Goal: Find specific page/section: Find specific page/section

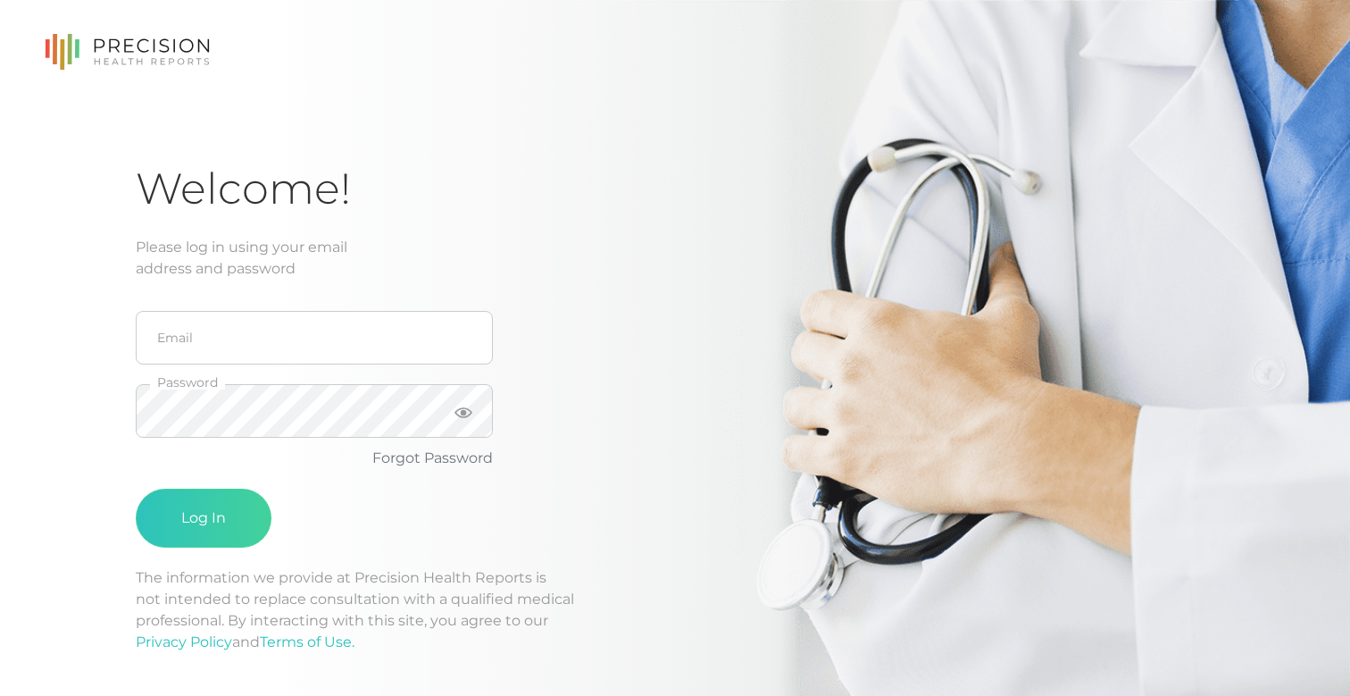
click at [234, 137] on div "Welcome! Please log in using your email address and password Email Password For…" at bounding box center [675, 427] width 1350 height 855
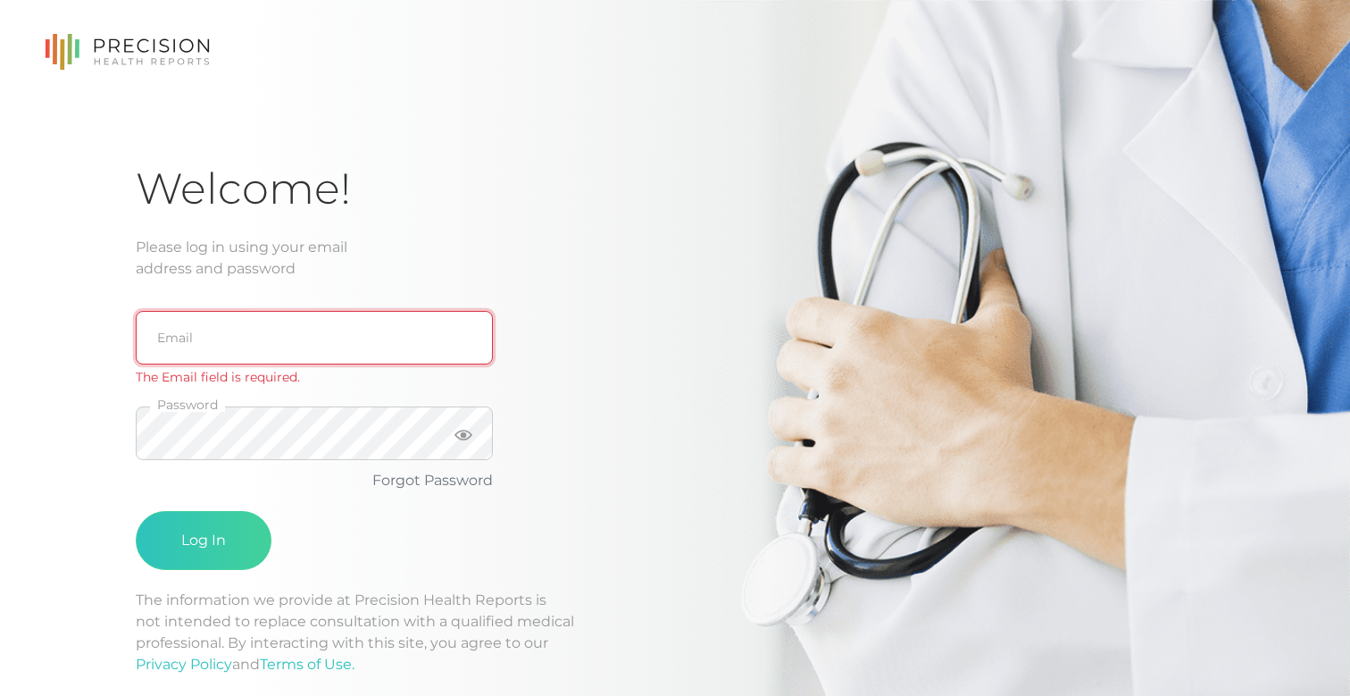
click at [192, 332] on input "email" at bounding box center [314, 338] width 357 height 54
type input "[EMAIL_ADDRESS][DOMAIN_NAME]"
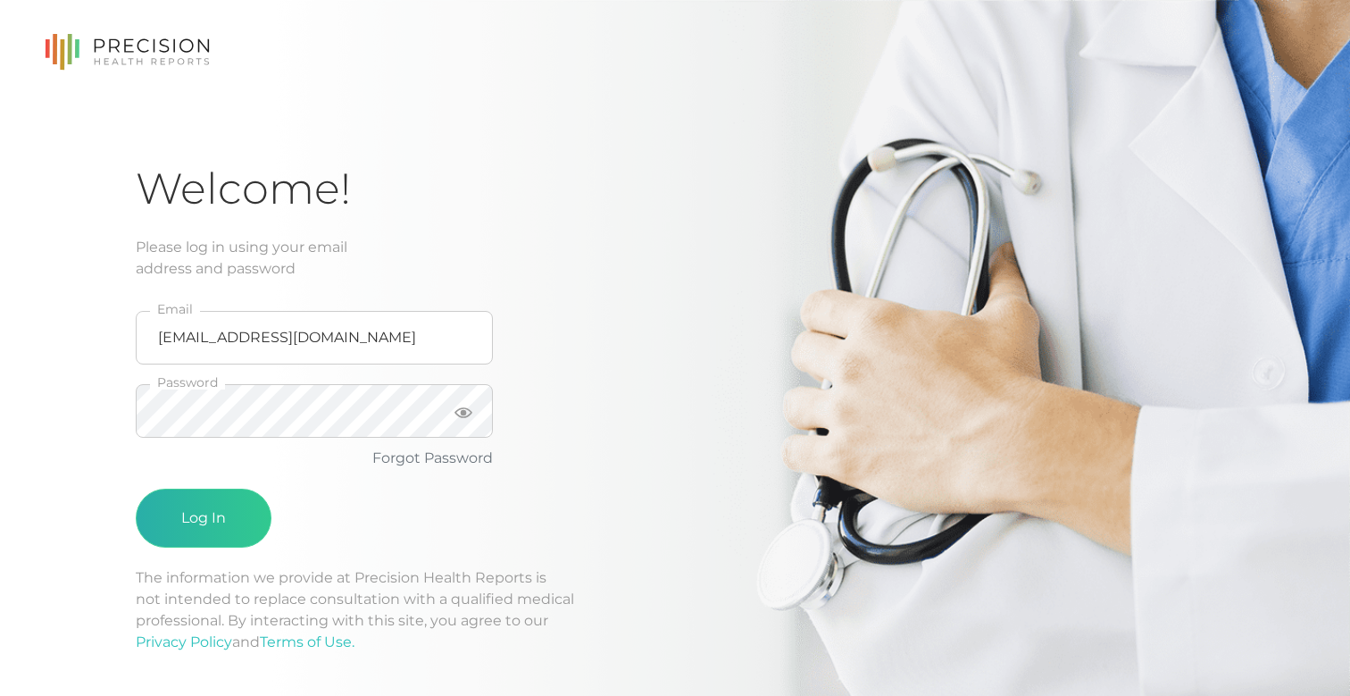
click at [209, 517] on button "Log In" at bounding box center [204, 517] width 136 height 59
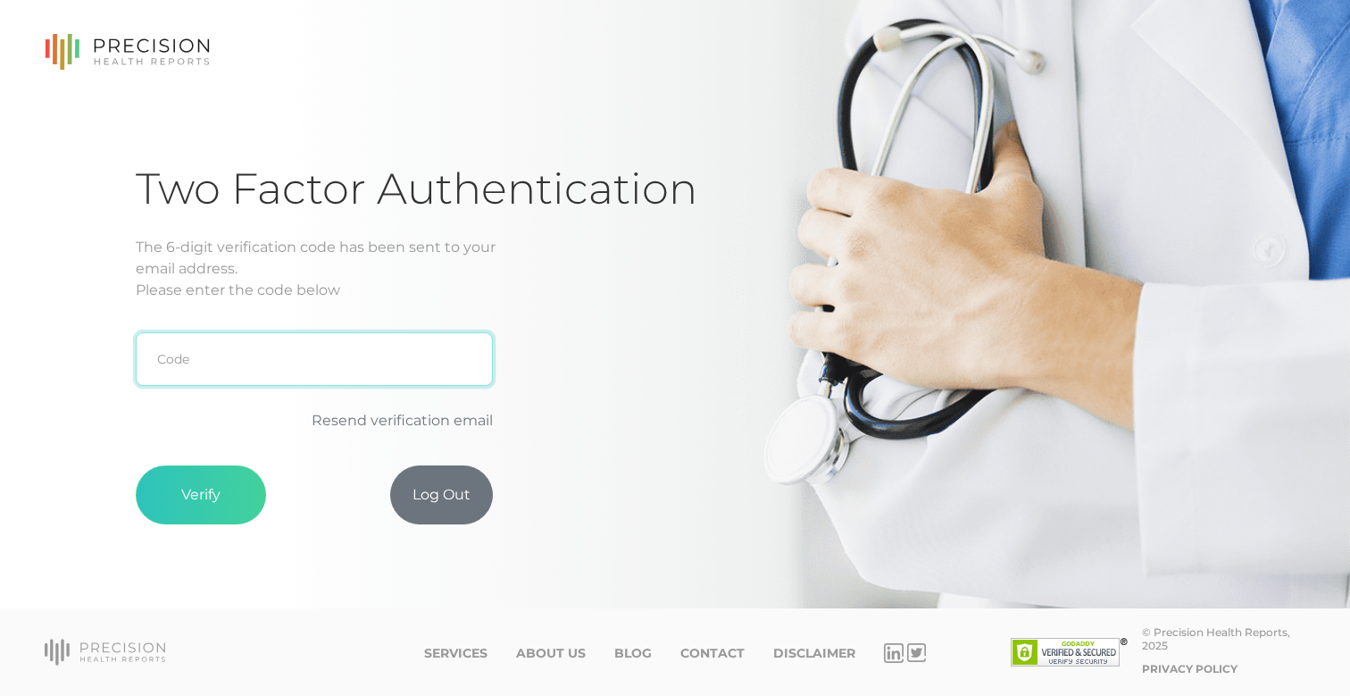
click at [196, 370] on input "text" at bounding box center [314, 359] width 357 height 54
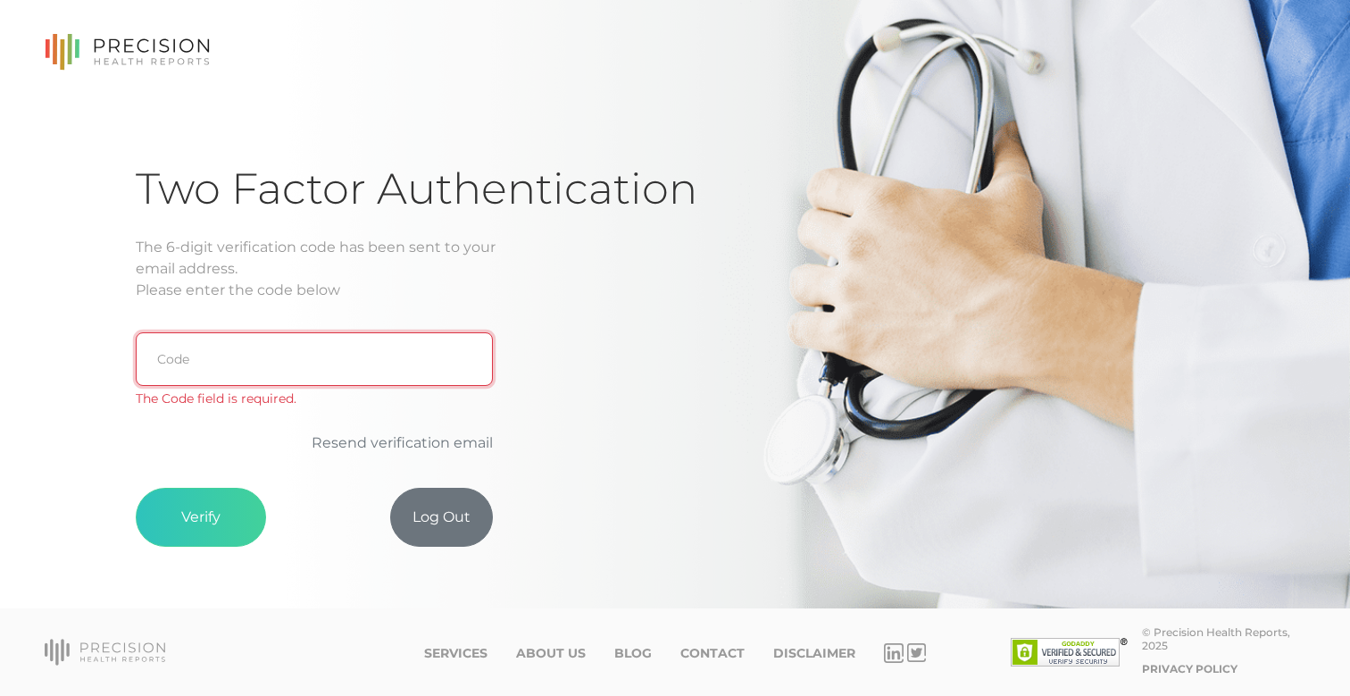
paste input "9C1CDC"
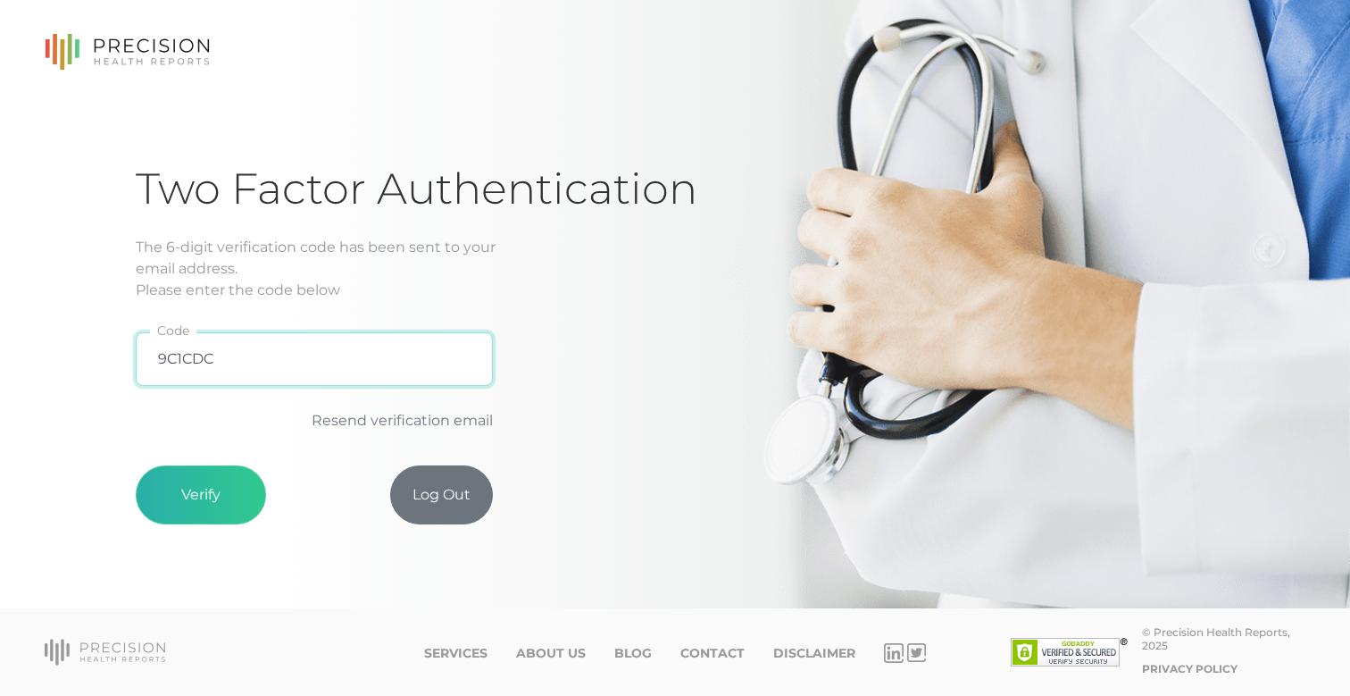
type input "9C1CDC"
click at [211, 504] on button "Verify" at bounding box center [201, 494] width 130 height 59
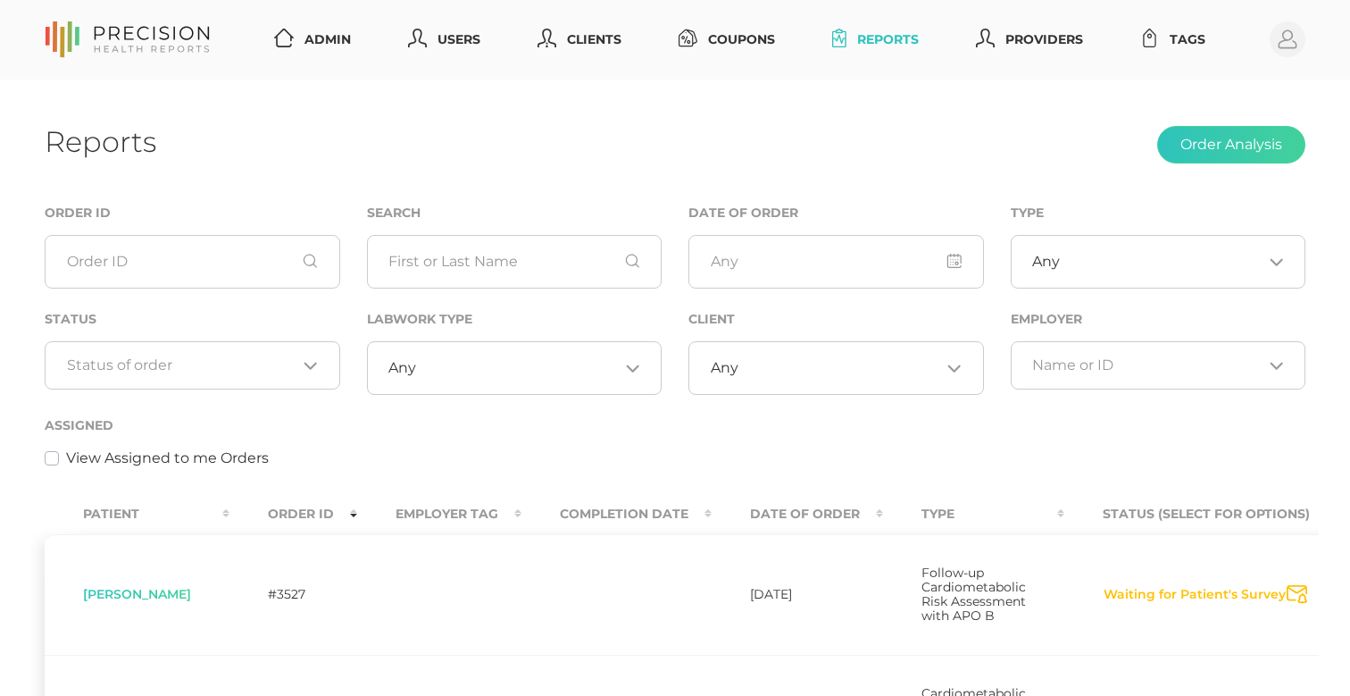
click at [263, 373] on div "Loading..." at bounding box center [193, 365] width 296 height 48
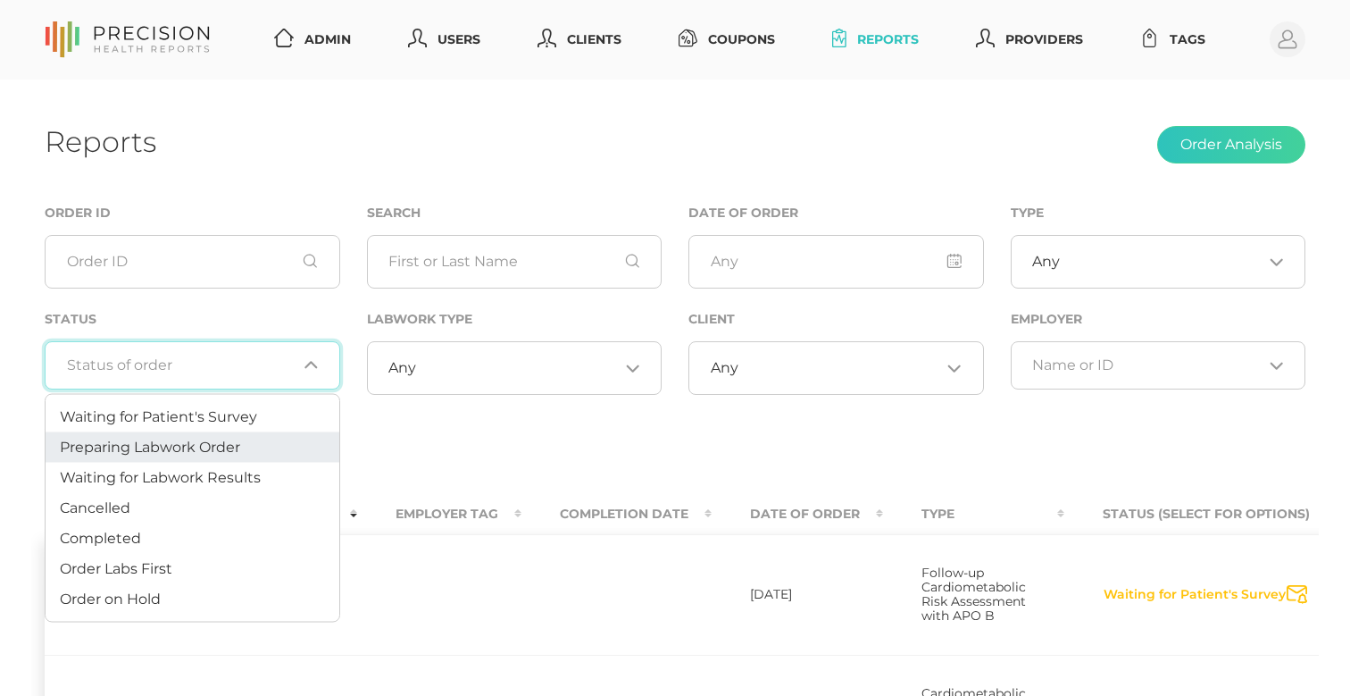
click at [235, 441] on span "Preparing Labwork Order" at bounding box center [150, 446] width 180 height 17
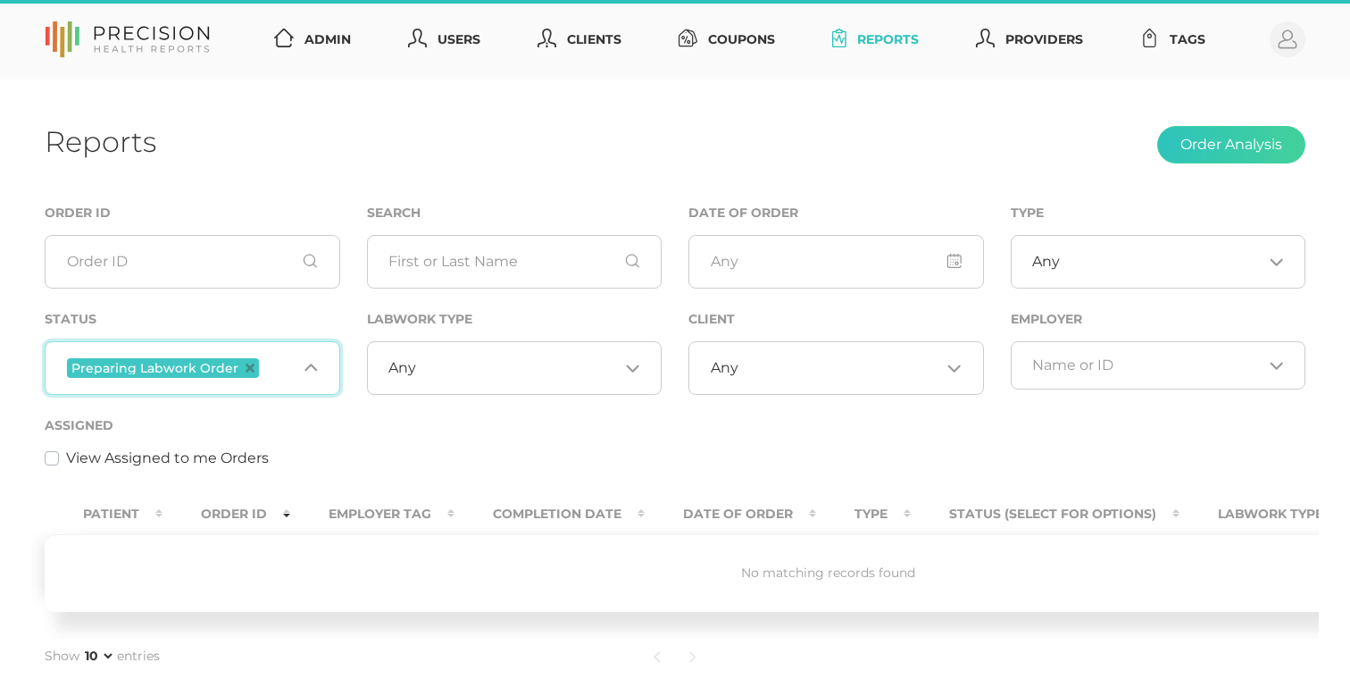
click at [271, 365] on input "Search for option" at bounding box center [280, 367] width 34 height 23
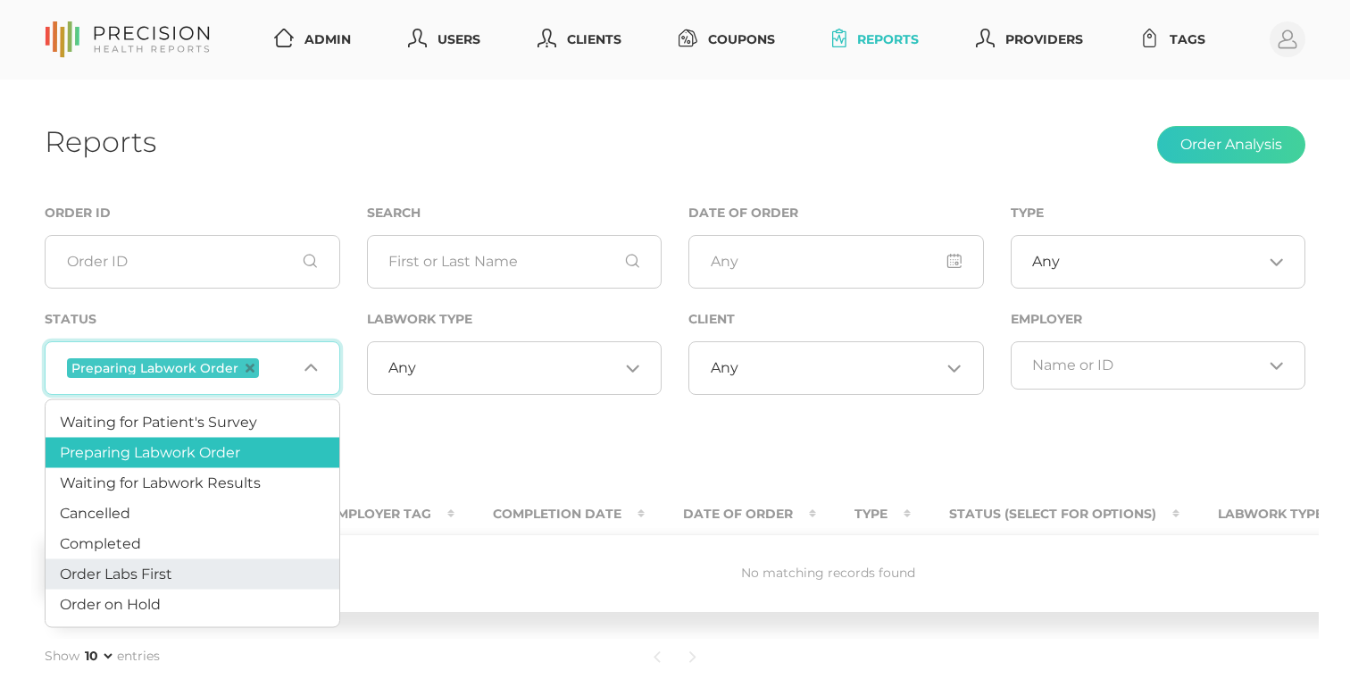
click at [216, 570] on li "Order Labs First" at bounding box center [193, 574] width 294 height 30
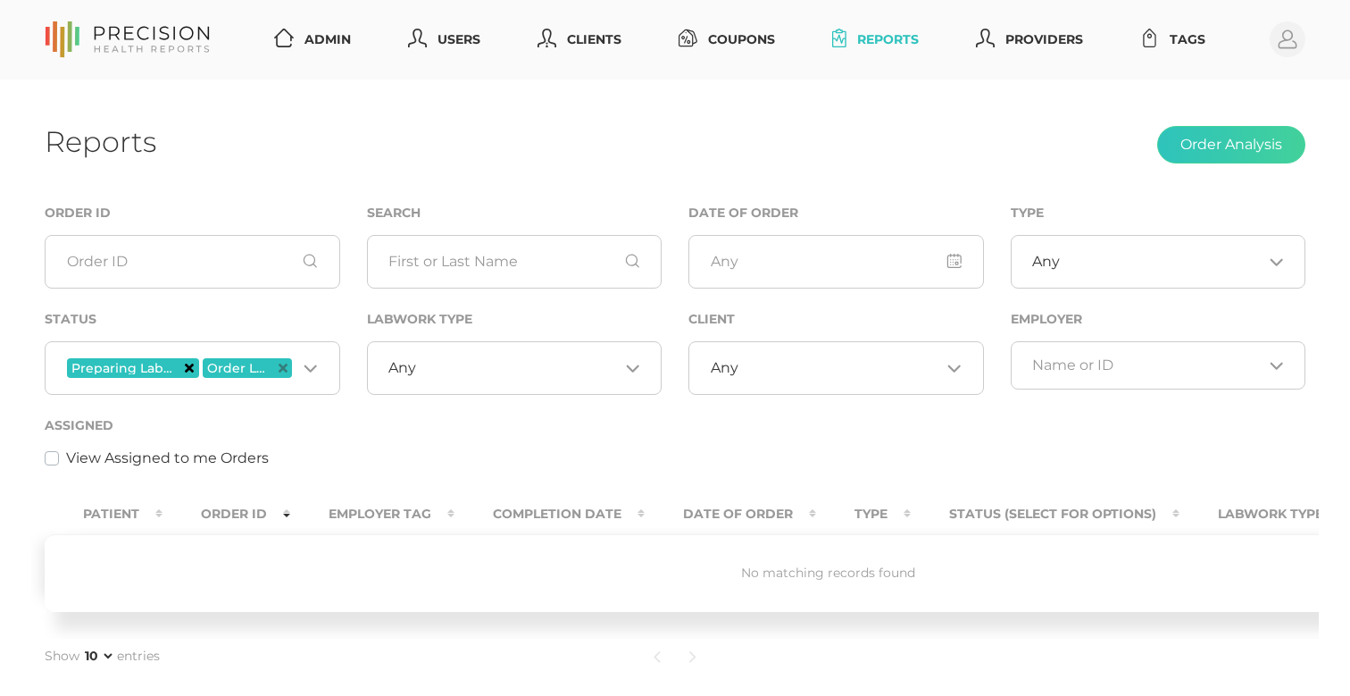
click at [191, 366] on icon "Deselect Preparing Labwork Order" at bounding box center [189, 367] width 9 height 9
click at [188, 366] on icon "Deselect Order Labs First" at bounding box center [186, 367] width 9 height 9
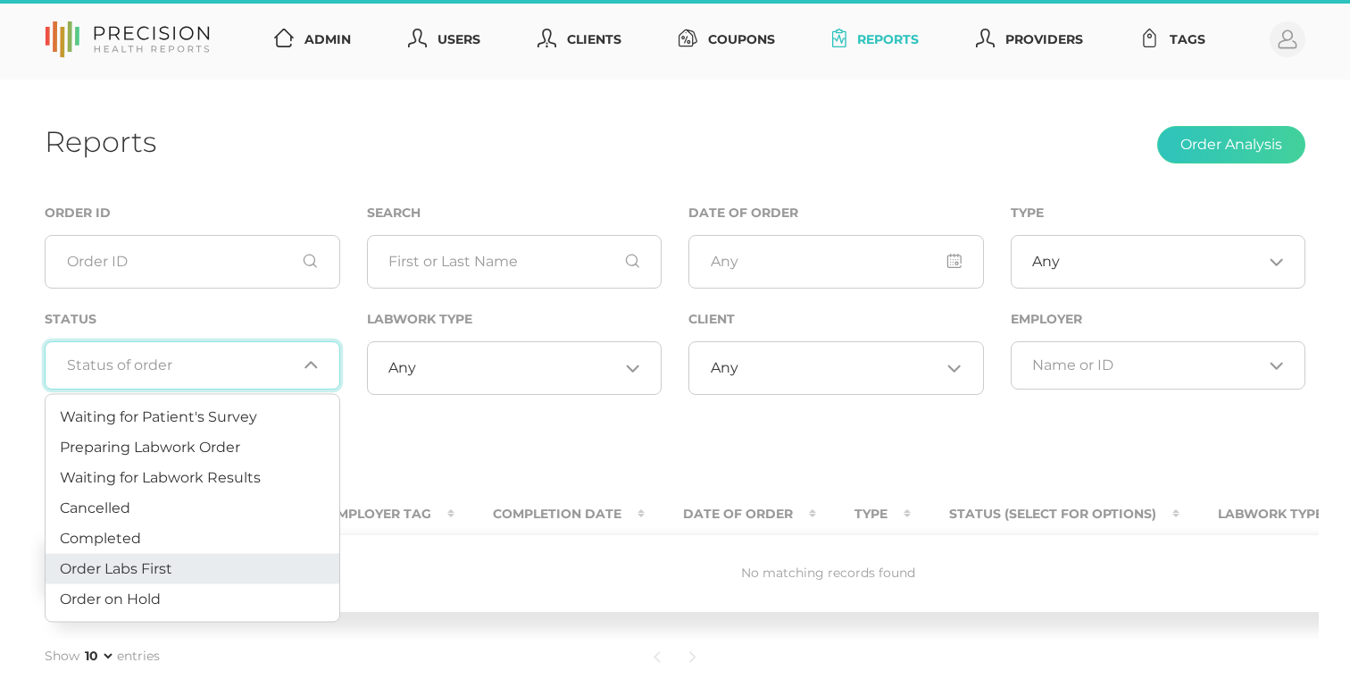
click at [197, 367] on input "Search for option" at bounding box center [182, 365] width 230 height 18
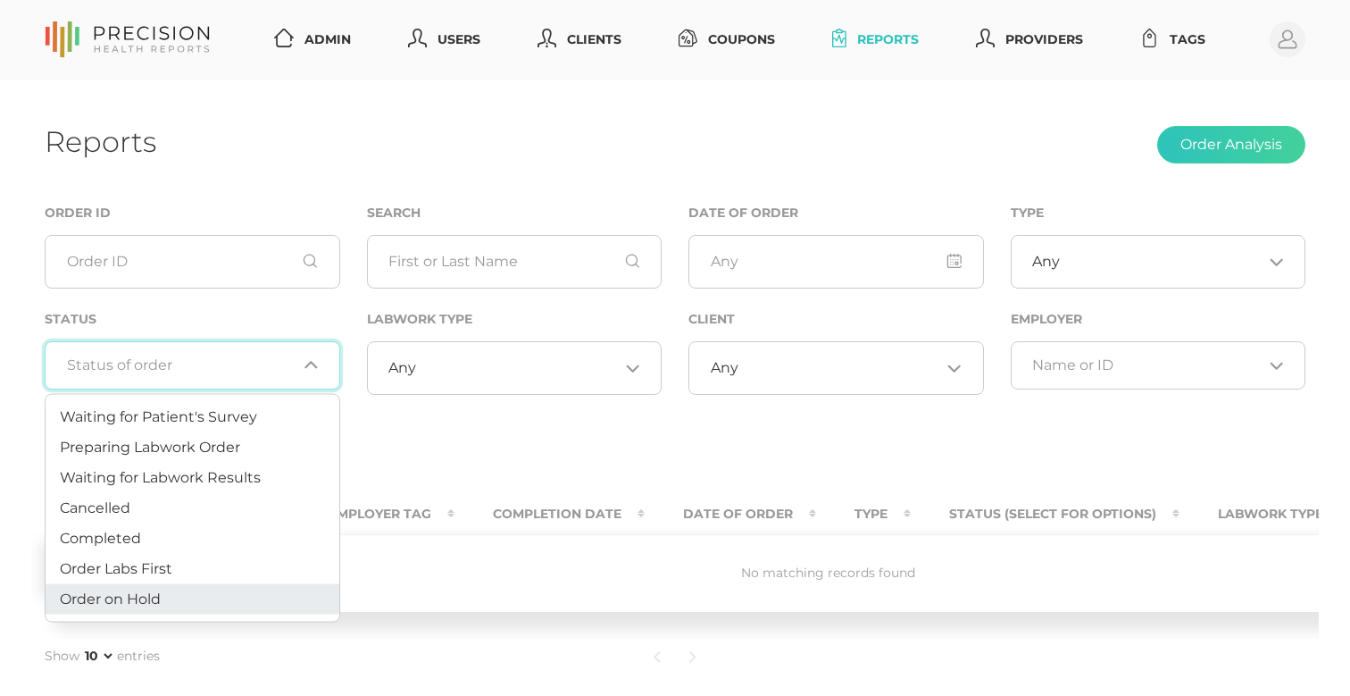
click at [169, 596] on li "Order on Hold" at bounding box center [193, 599] width 294 height 30
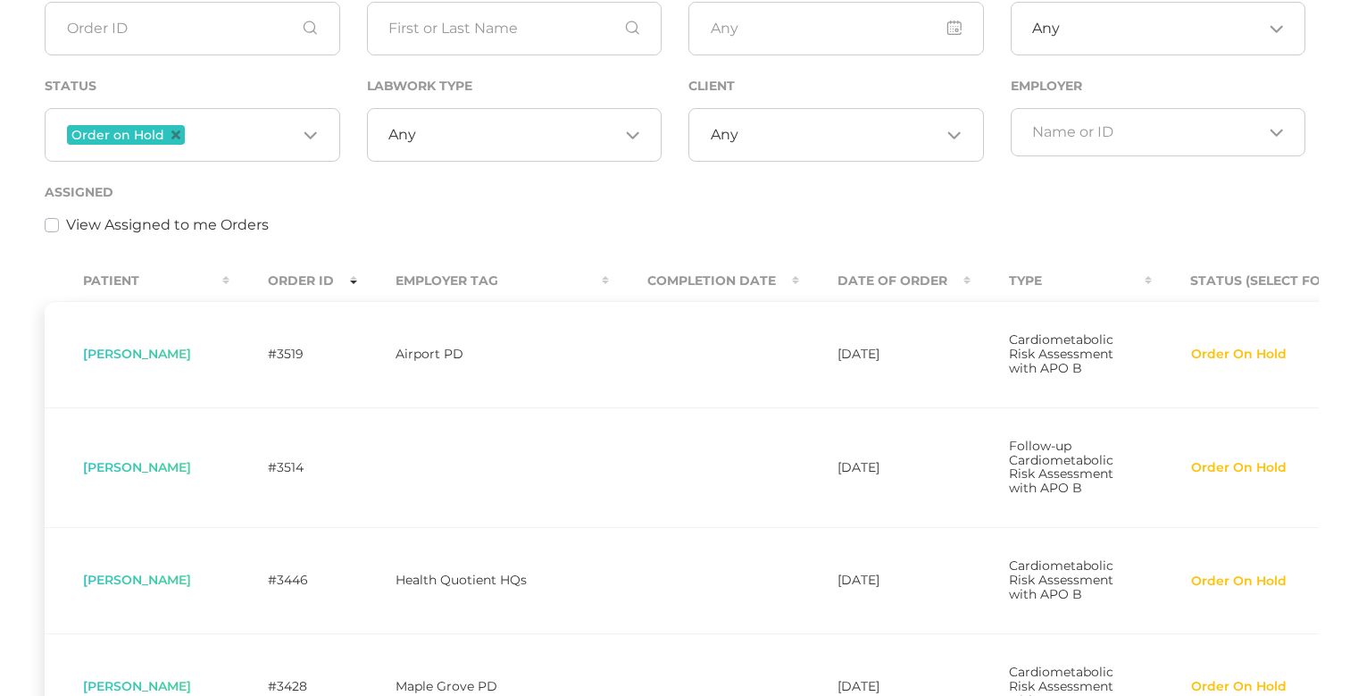
scroll to position [213, 0]
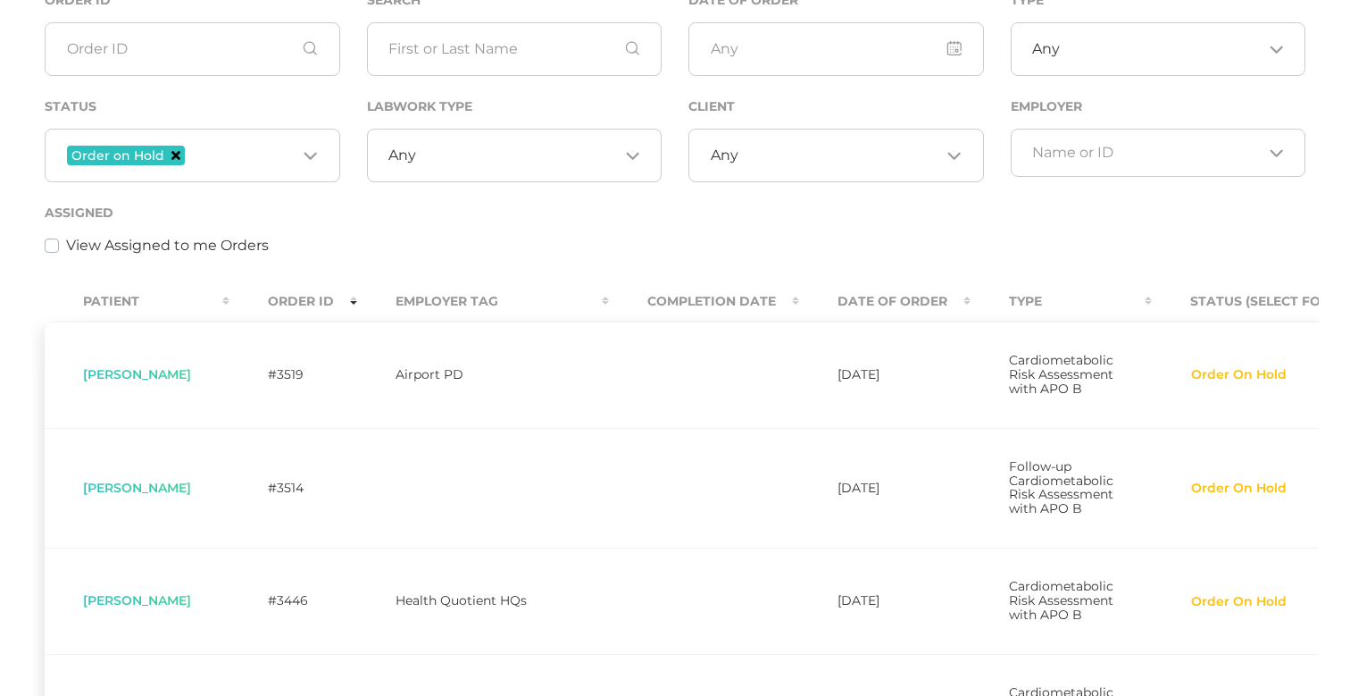
click at [173, 152] on icon "Deselect Order on Hold" at bounding box center [175, 155] width 9 height 9
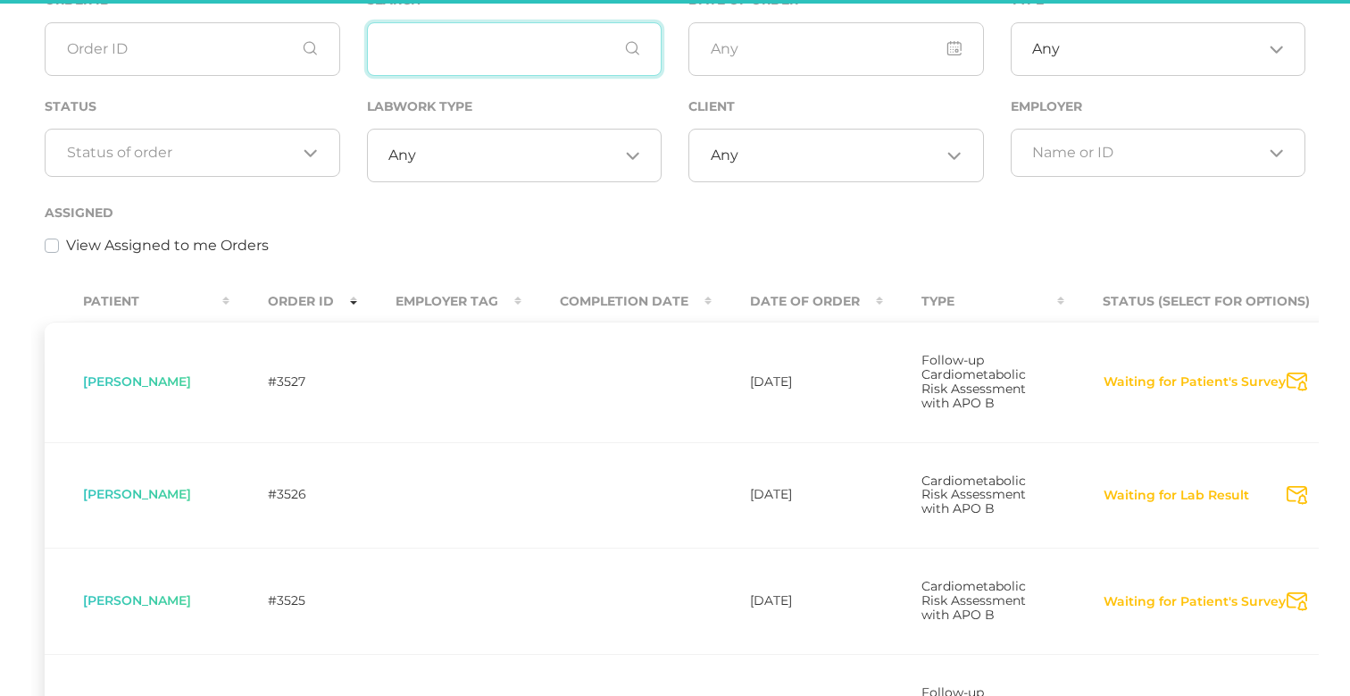
click at [395, 63] on input "text" at bounding box center [515, 49] width 296 height 54
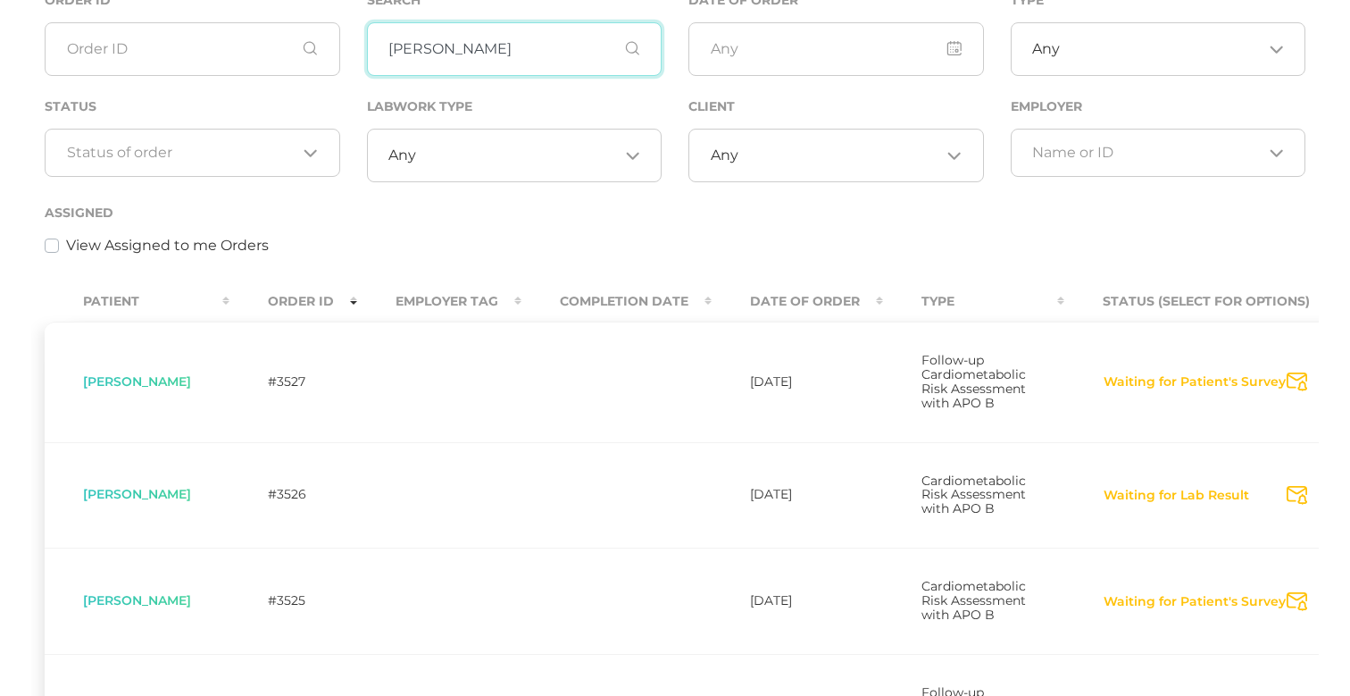
type input "[PERSON_NAME]"
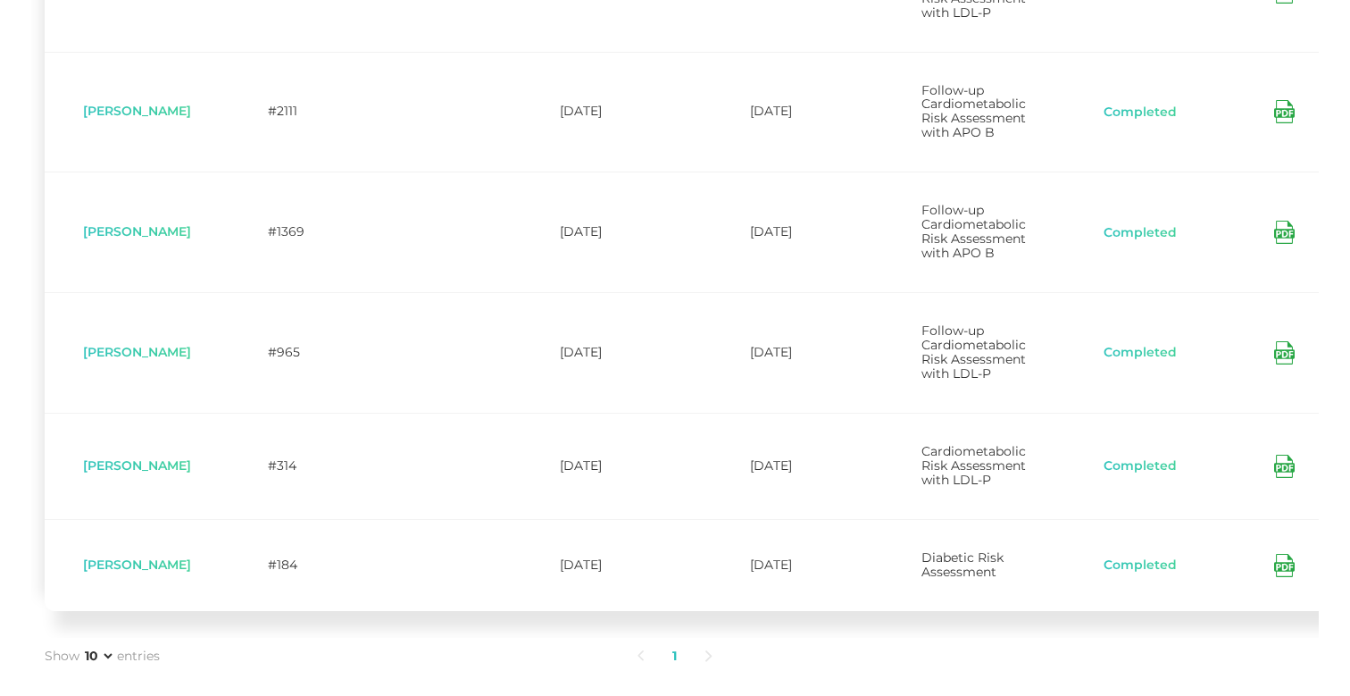
scroll to position [0, 61]
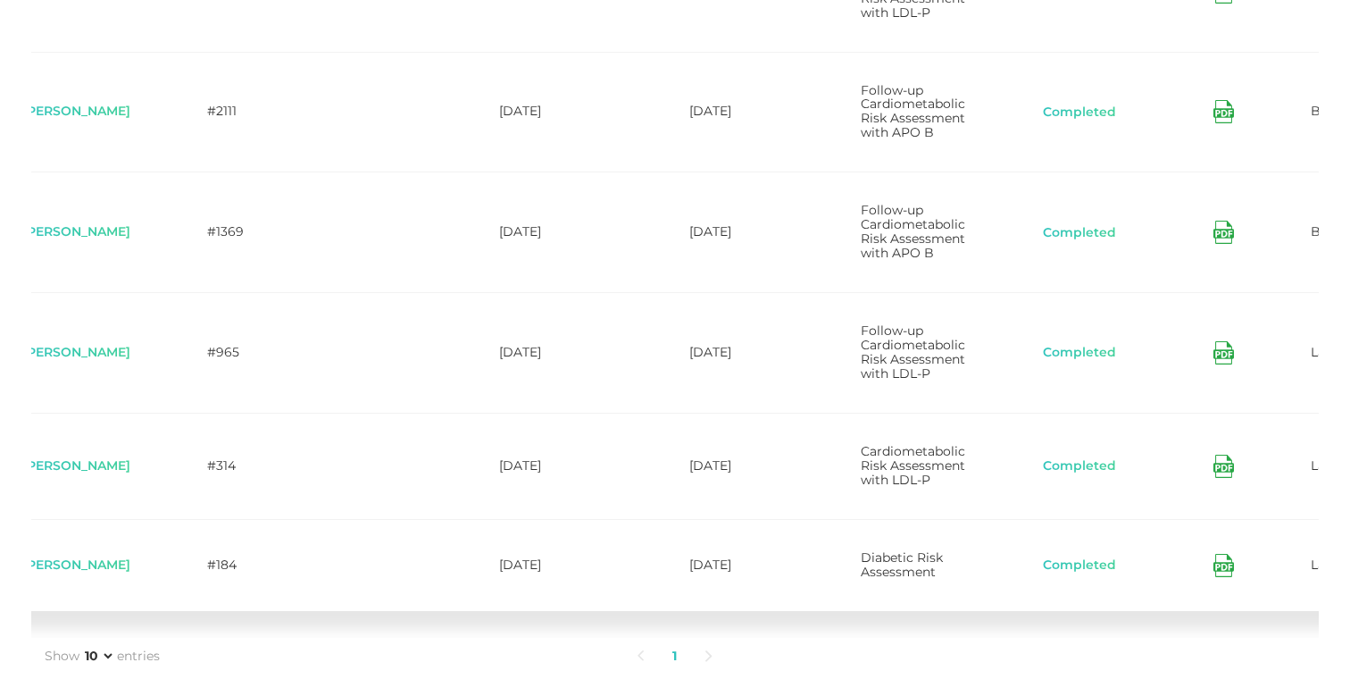
click at [1214, 478] on icon at bounding box center [1224, 466] width 21 height 23
click at [1214, 364] on icon at bounding box center [1224, 352] width 21 height 23
click at [1214, 244] on icon at bounding box center [1224, 232] width 21 height 23
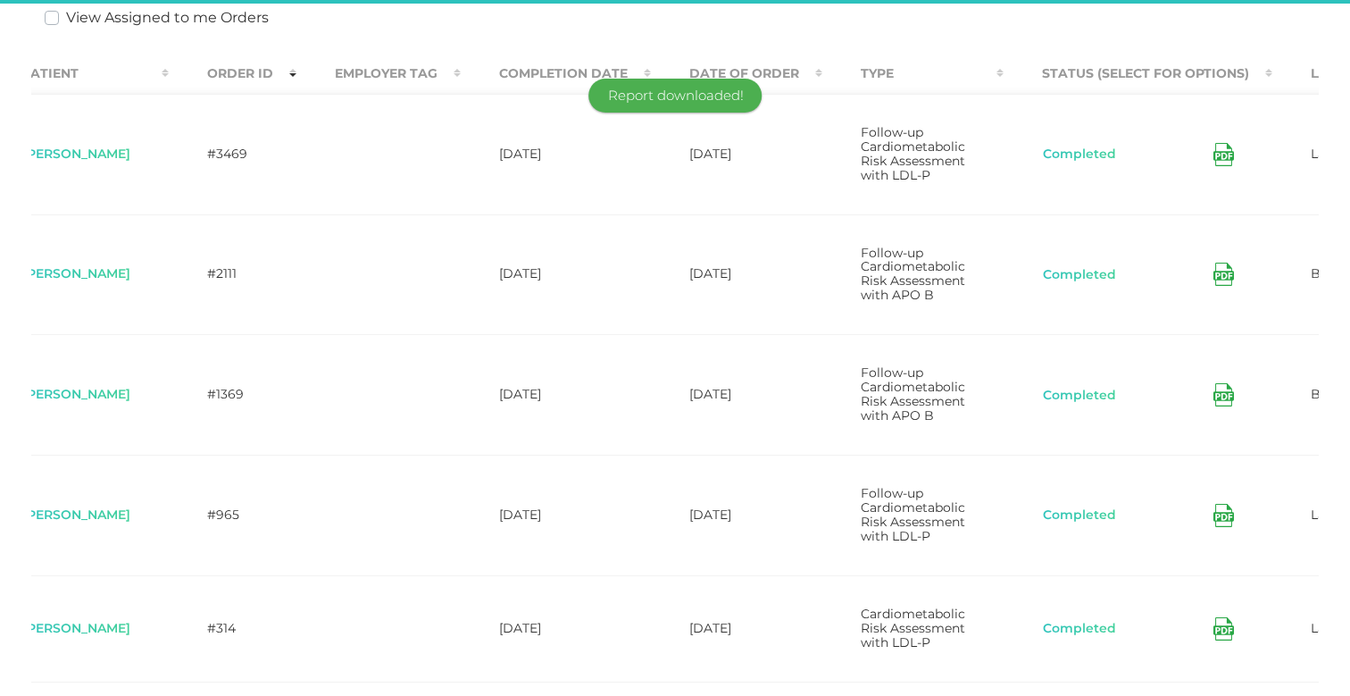
scroll to position [430, 0]
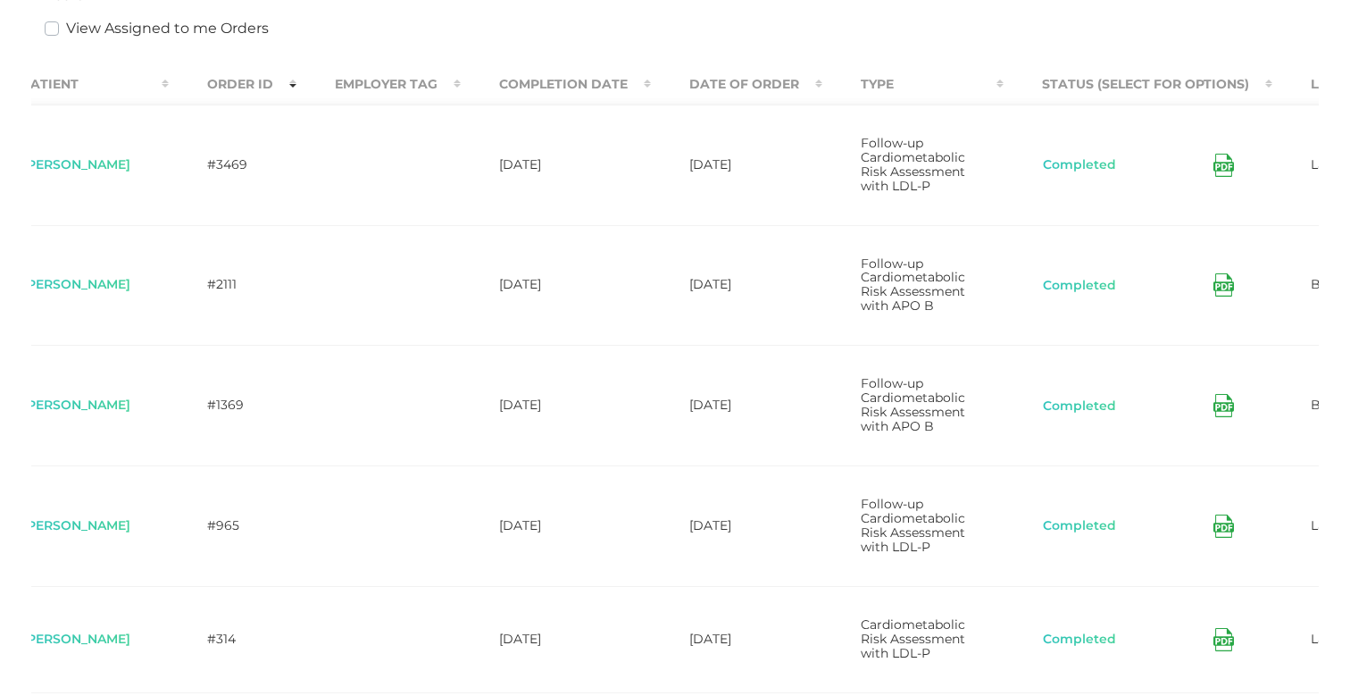
click at [1219, 296] on icon at bounding box center [1224, 284] width 21 height 23
click at [1214, 164] on icon at bounding box center [1224, 165] width 21 height 23
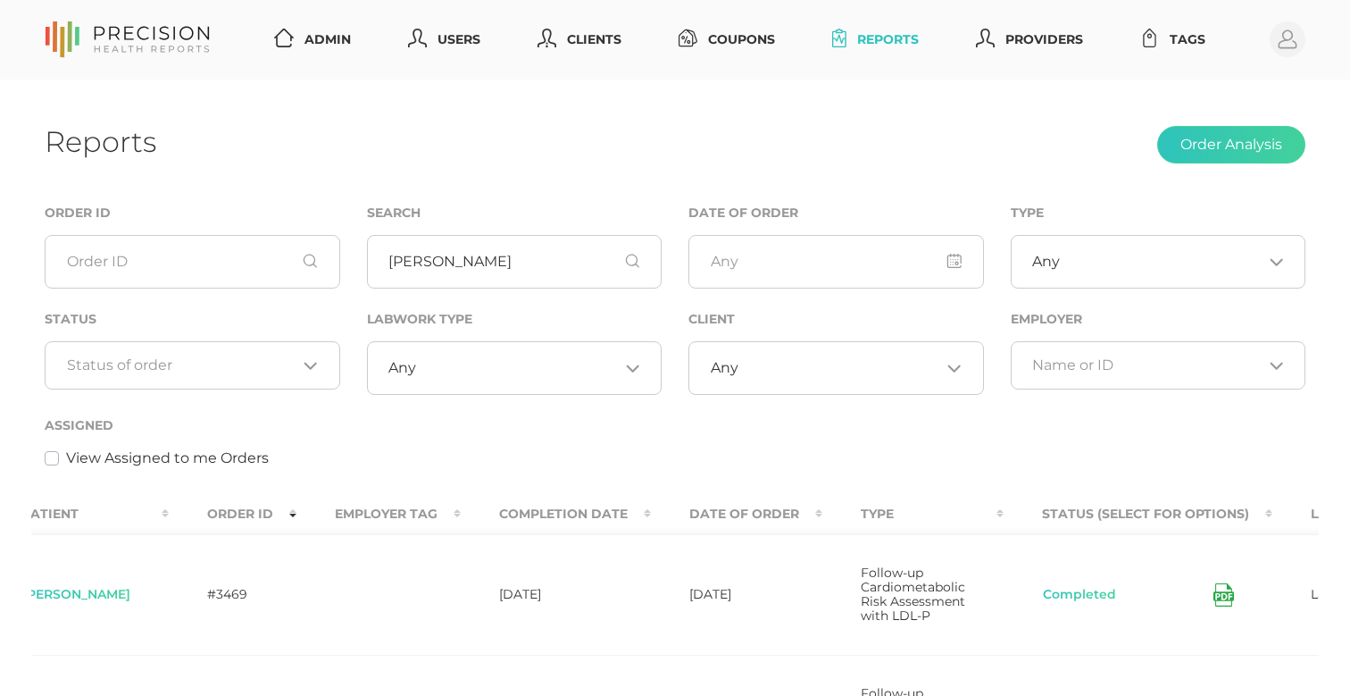
scroll to position [0, 0]
click at [463, 277] on input "[PERSON_NAME]" at bounding box center [515, 262] width 296 height 54
click at [536, 353] on div "Any Loading..." at bounding box center [515, 368] width 296 height 54
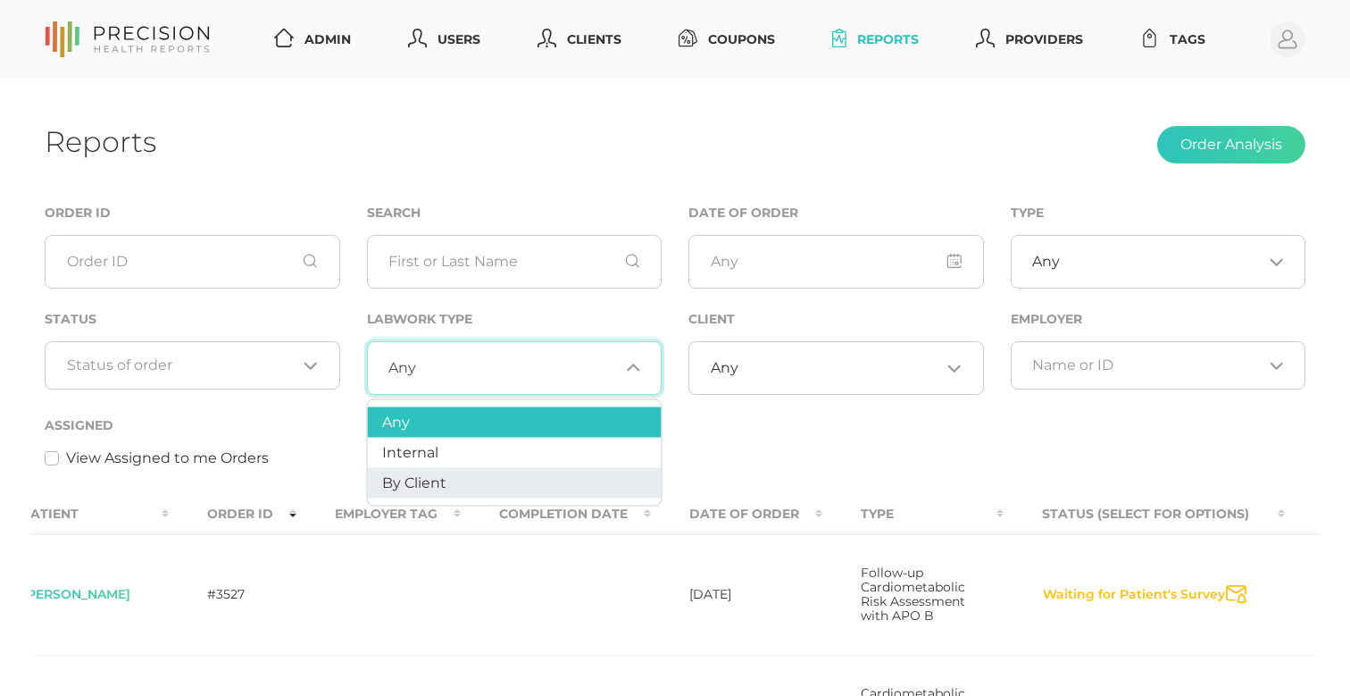
click at [468, 480] on li "By Client" at bounding box center [515, 483] width 294 height 30
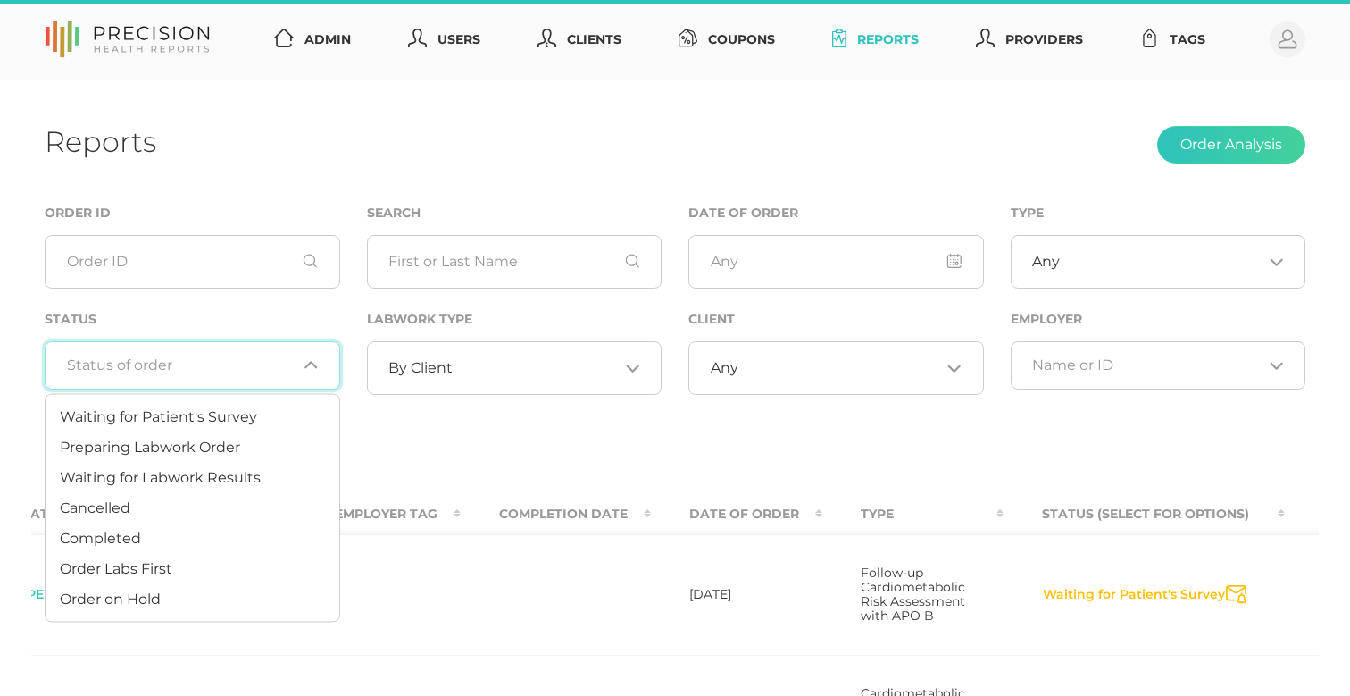
click at [230, 358] on input "Search for option" at bounding box center [182, 365] width 230 height 18
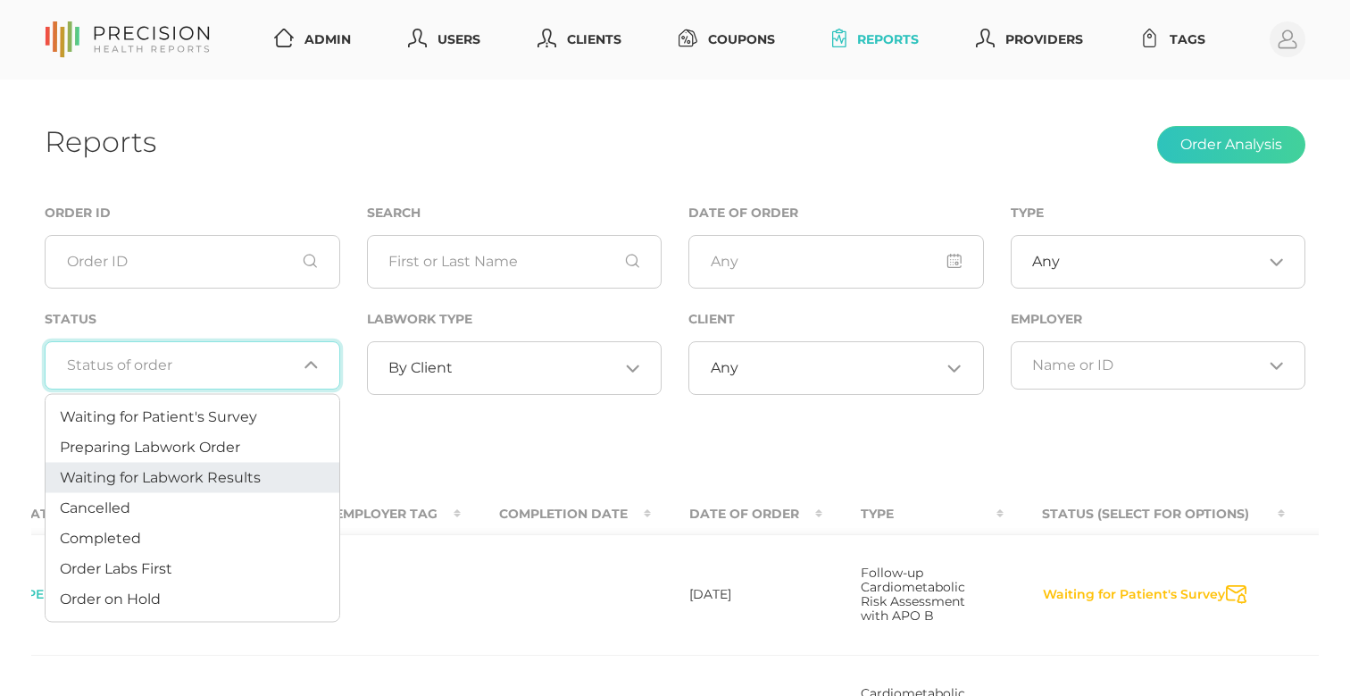
click at [201, 479] on span "Waiting for Labwork Results" at bounding box center [160, 476] width 201 height 17
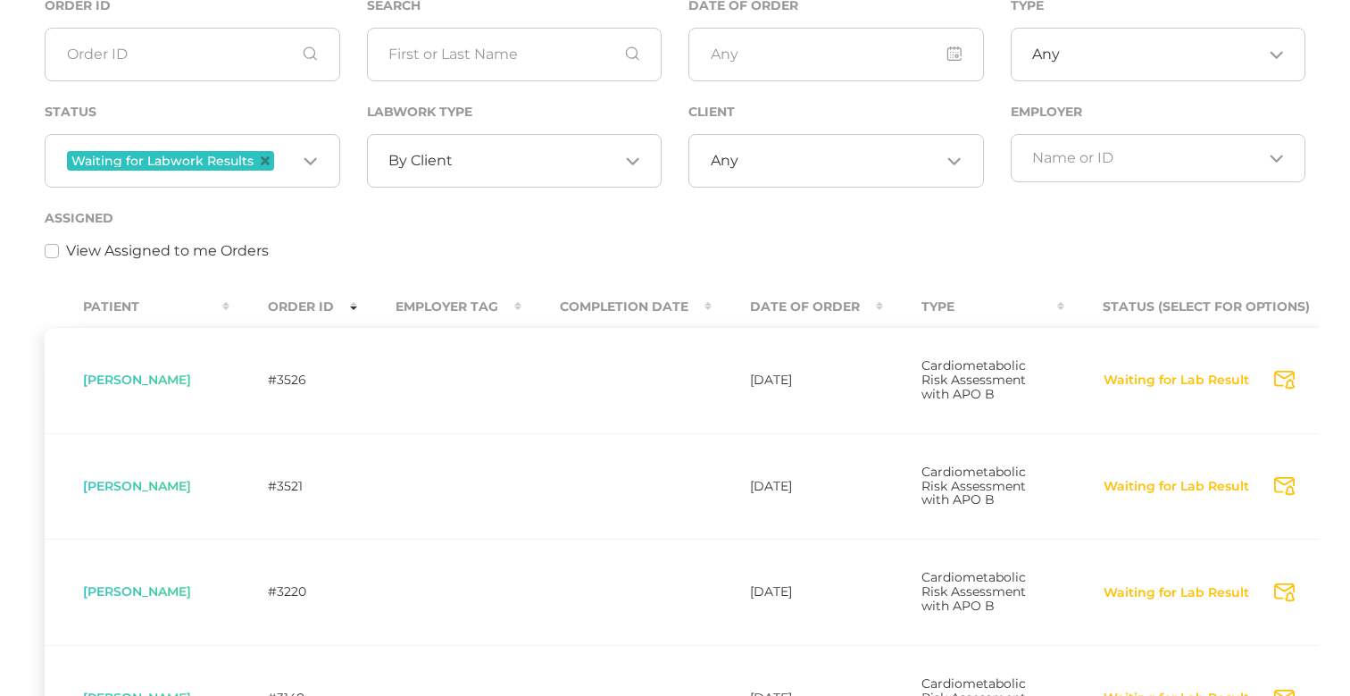
scroll to position [206, 0]
click at [264, 163] on icon "Deselect Waiting for Labwork Results" at bounding box center [265, 161] width 9 height 9
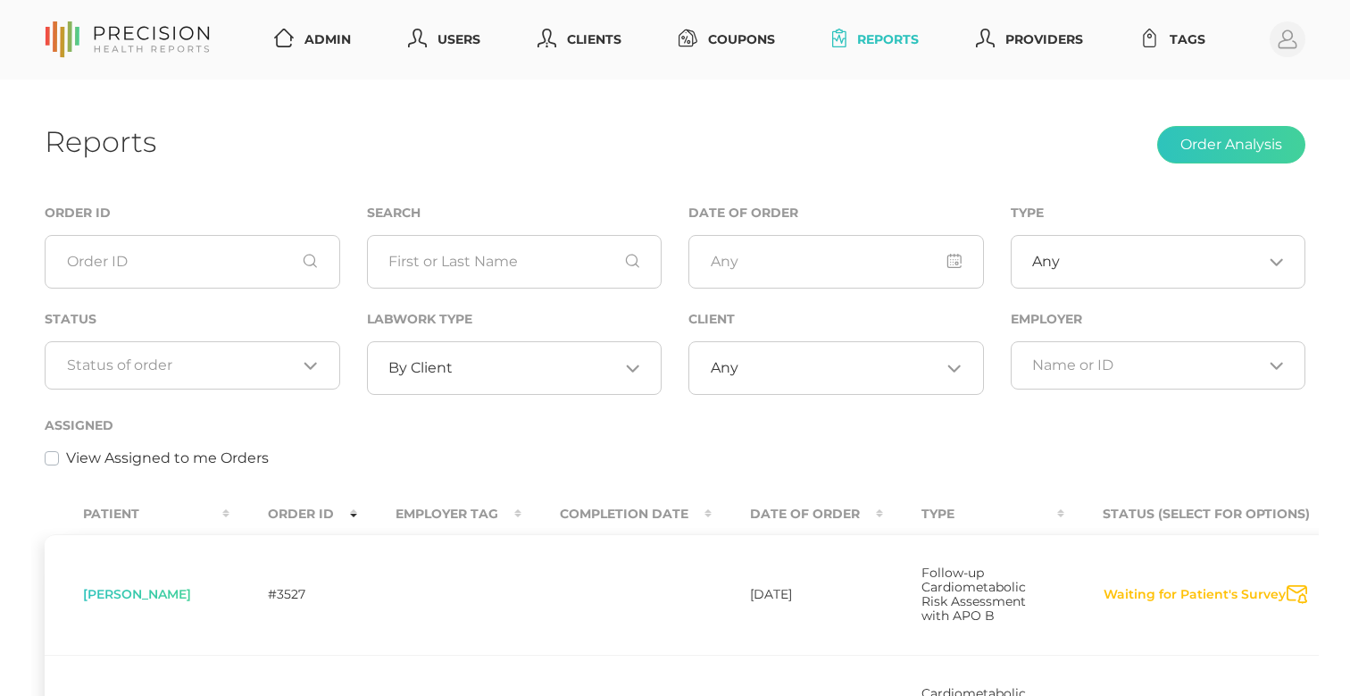
scroll to position [0, 0]
click at [593, 40] on link "Clients" at bounding box center [579, 39] width 98 height 33
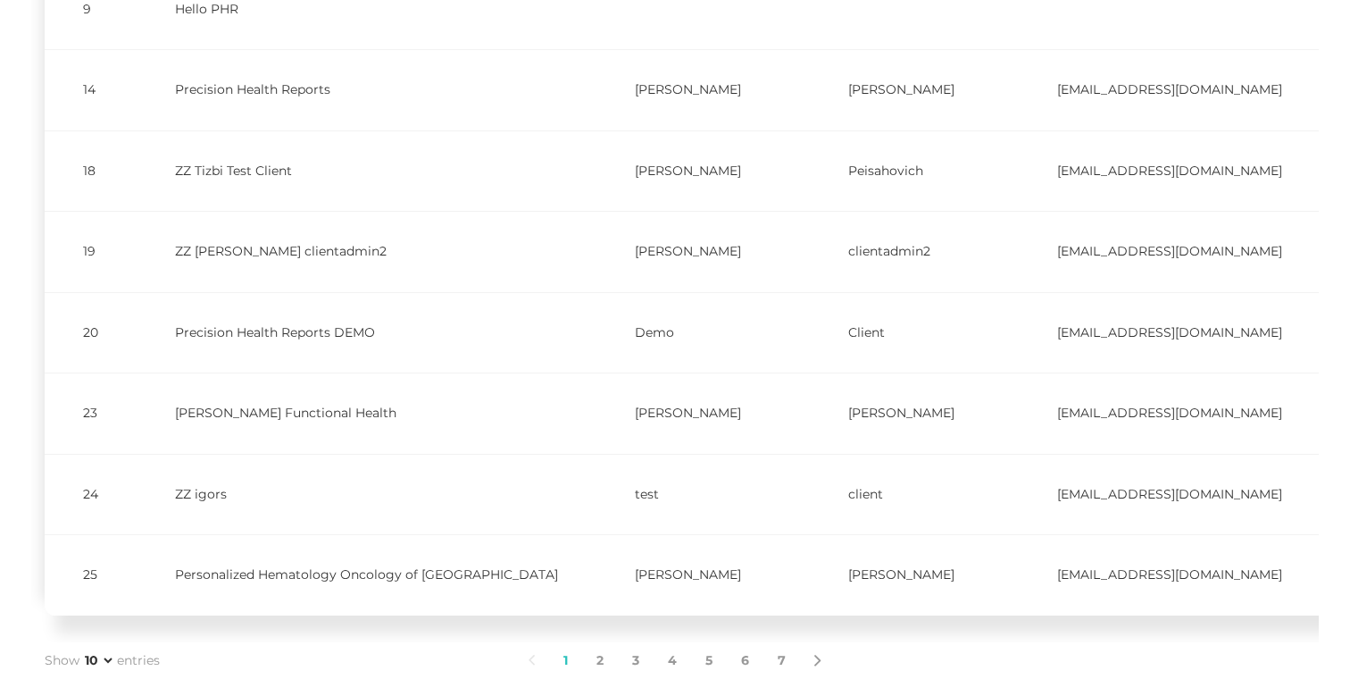
scroll to position [445, 0]
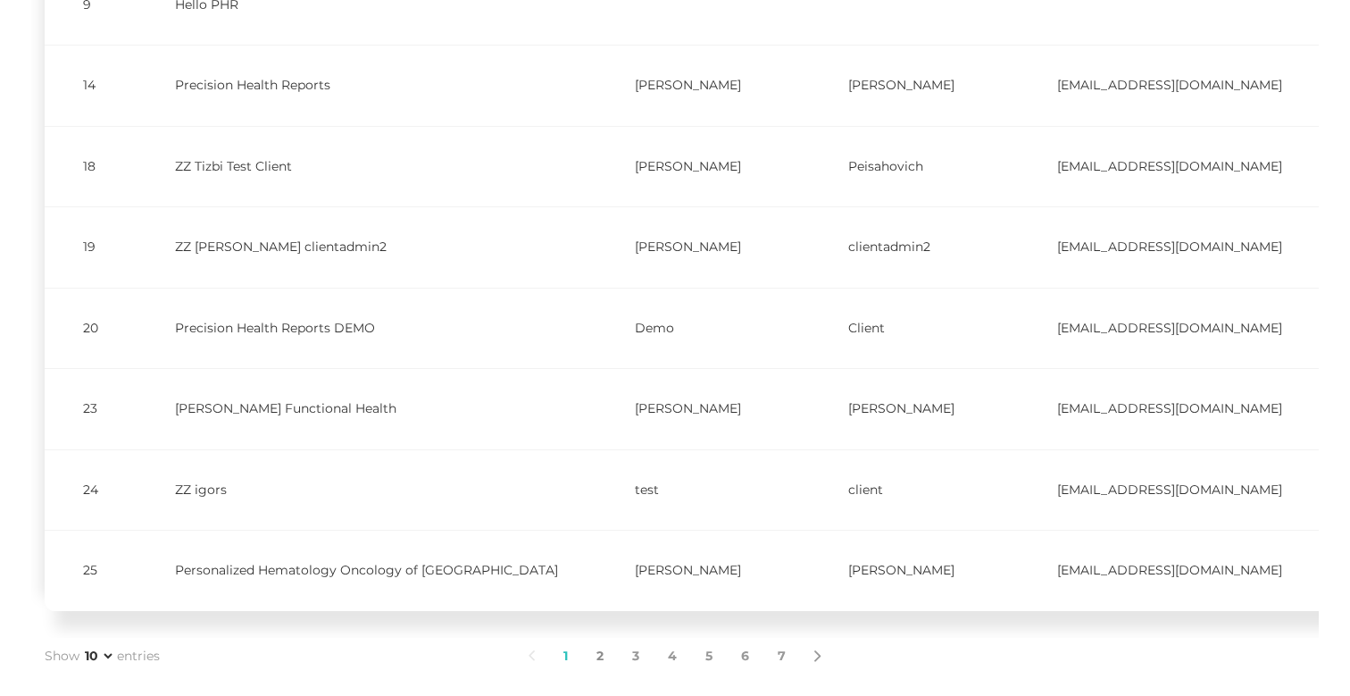
click at [599, 646] on link "2" at bounding box center [600, 657] width 36 height 38
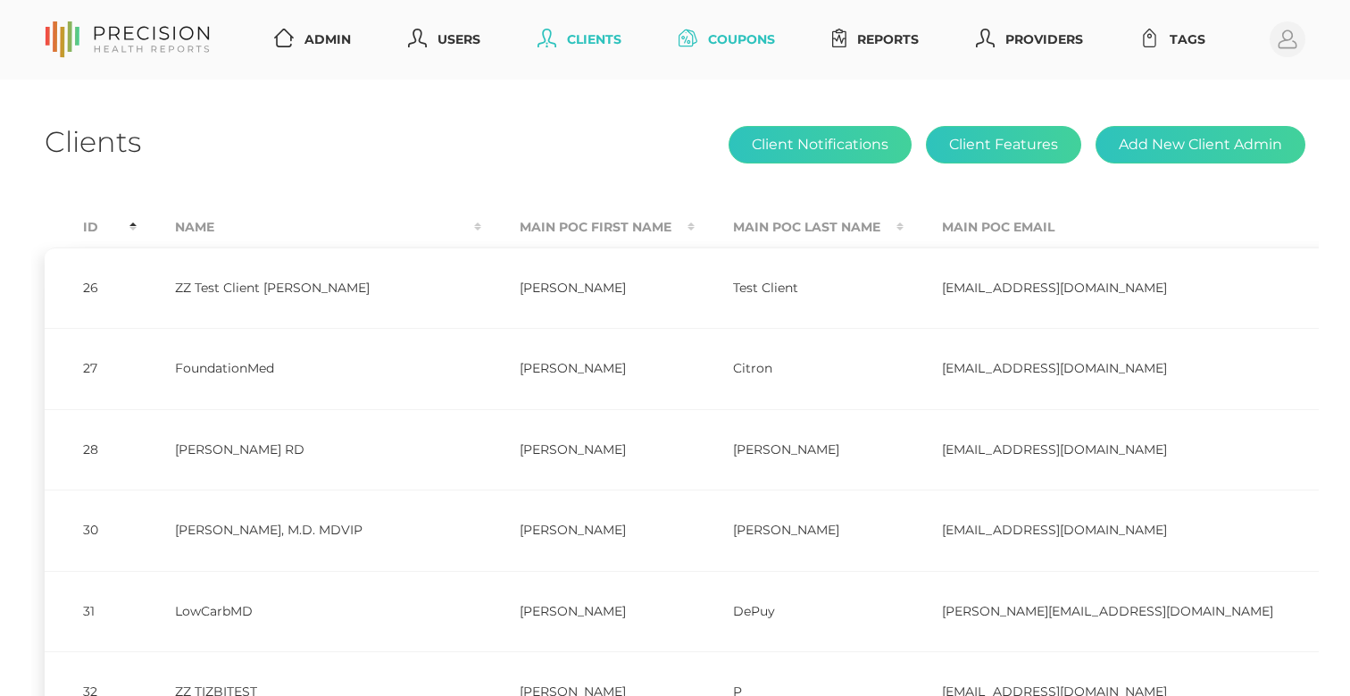
scroll to position [0, 0]
click at [1036, 136] on button "Client Features" at bounding box center [1003, 145] width 155 height 38
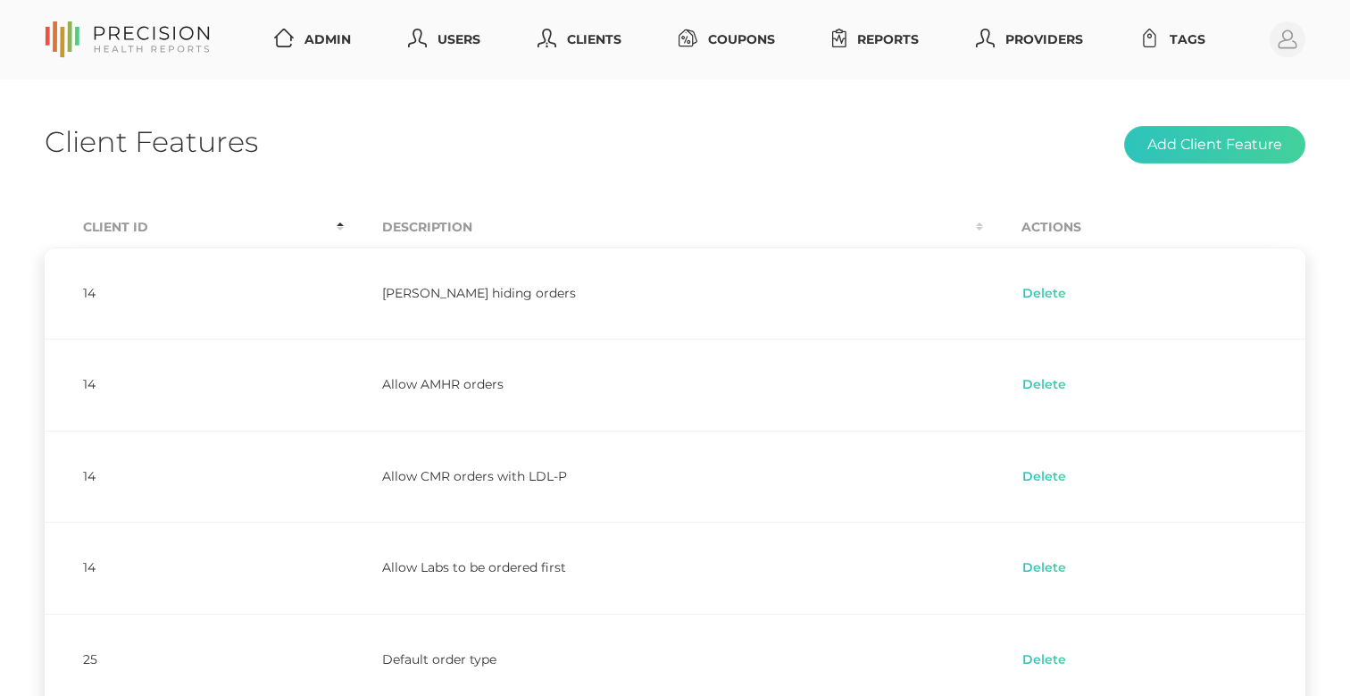
click at [438, 222] on th "Description" at bounding box center [663, 227] width 638 height 40
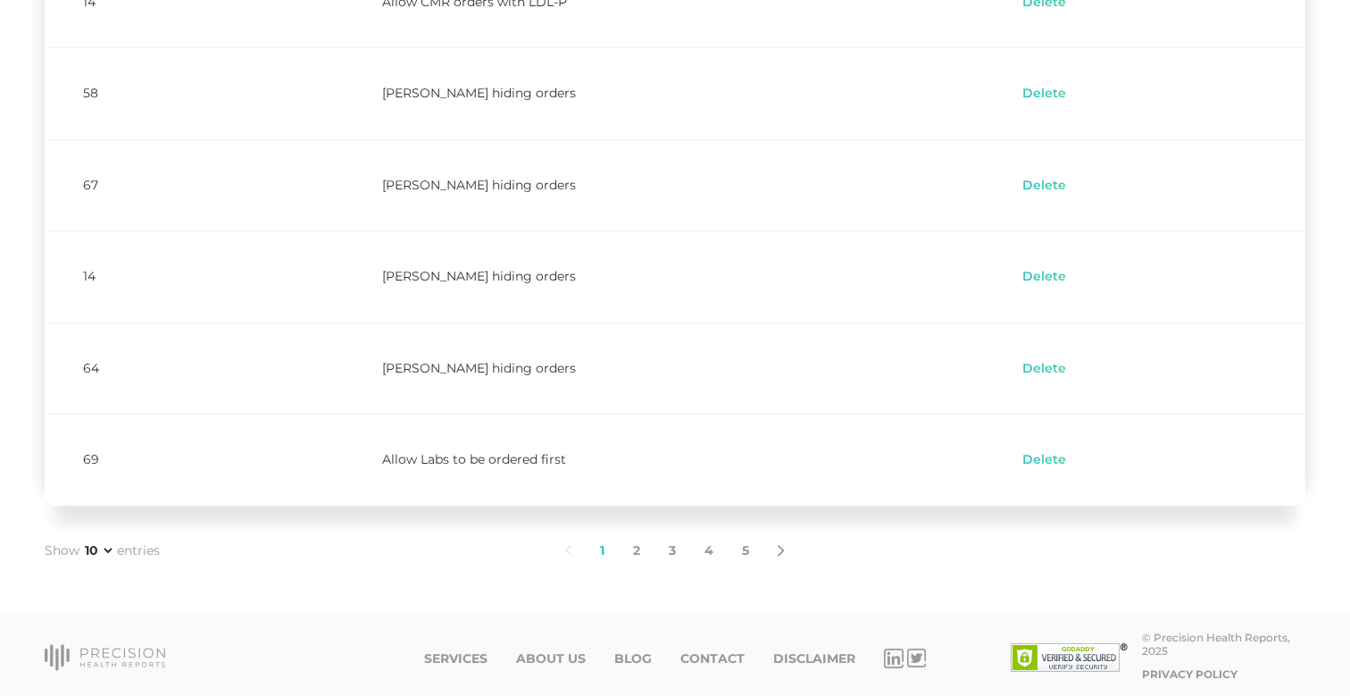
scroll to position [656, 0]
select select "75"
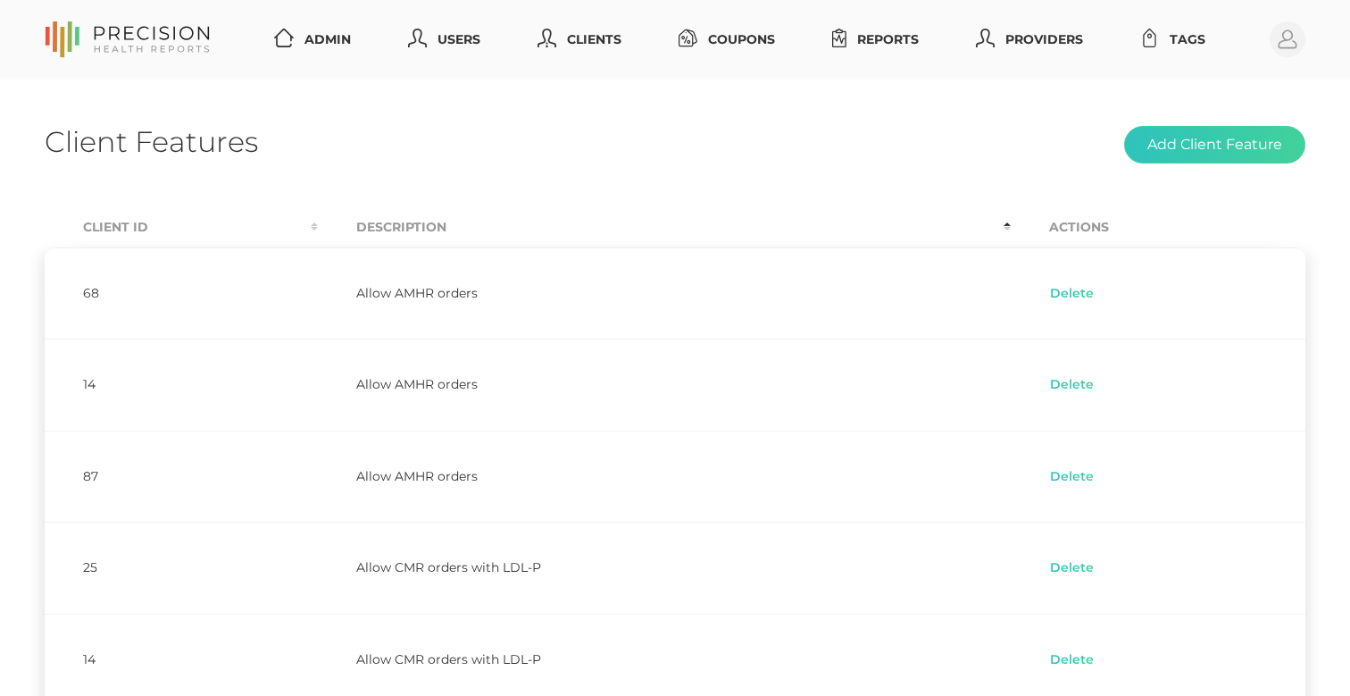
scroll to position [0, 0]
click at [100, 232] on th "Client Id" at bounding box center [181, 227] width 273 height 40
click at [597, 33] on link "Clients" at bounding box center [579, 39] width 98 height 33
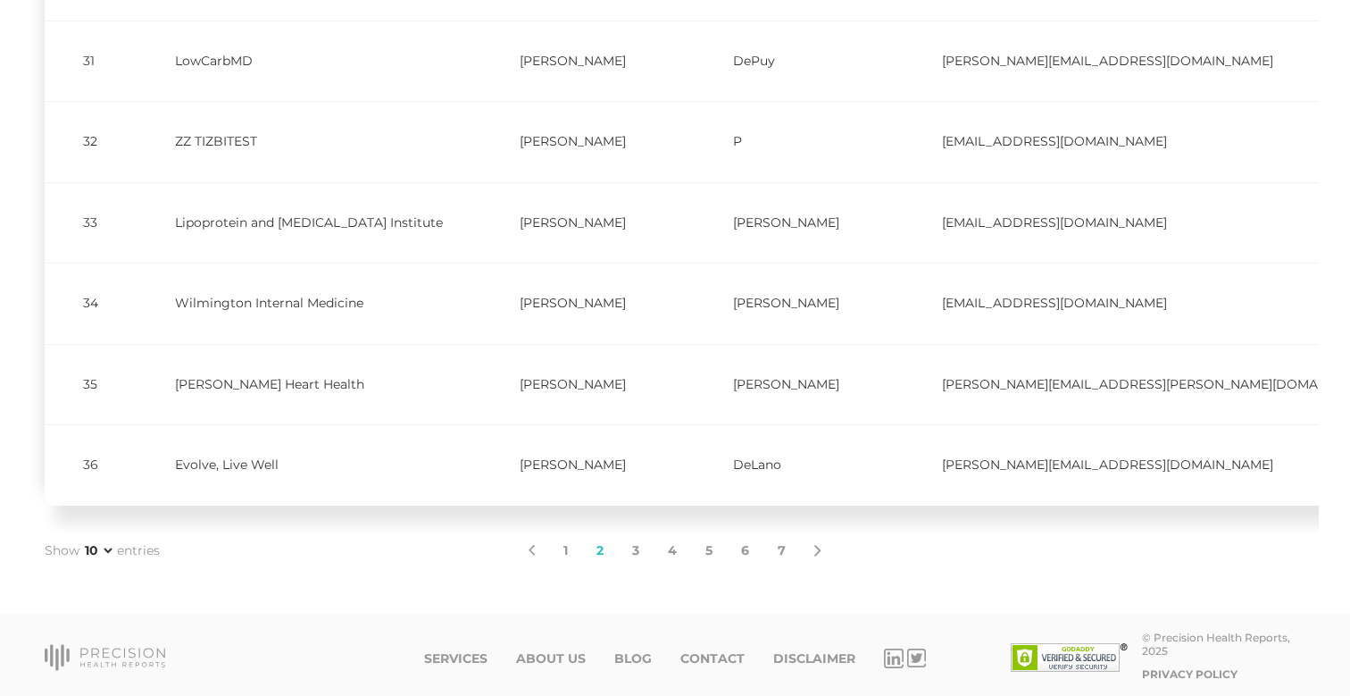
scroll to position [549, 0]
click at [569, 546] on link "1" at bounding box center [565, 552] width 33 height 38
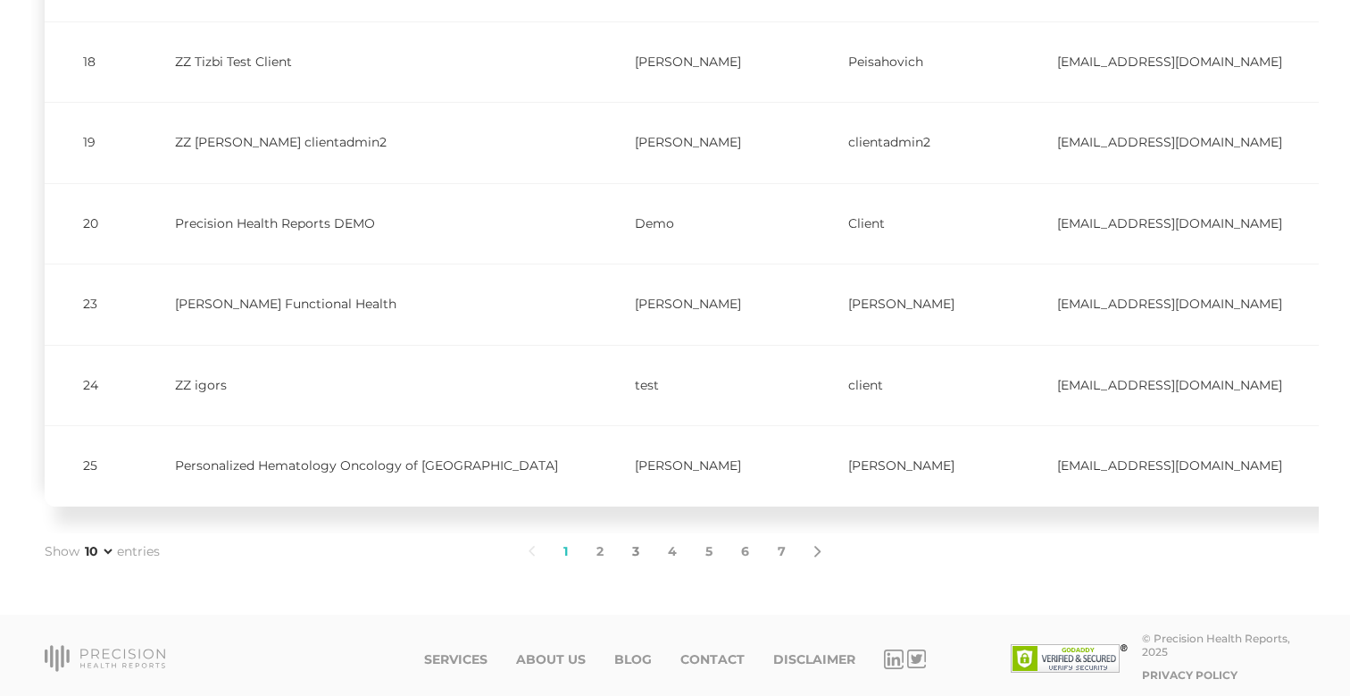
click at [636, 544] on link "3" at bounding box center [636, 552] width 36 height 38
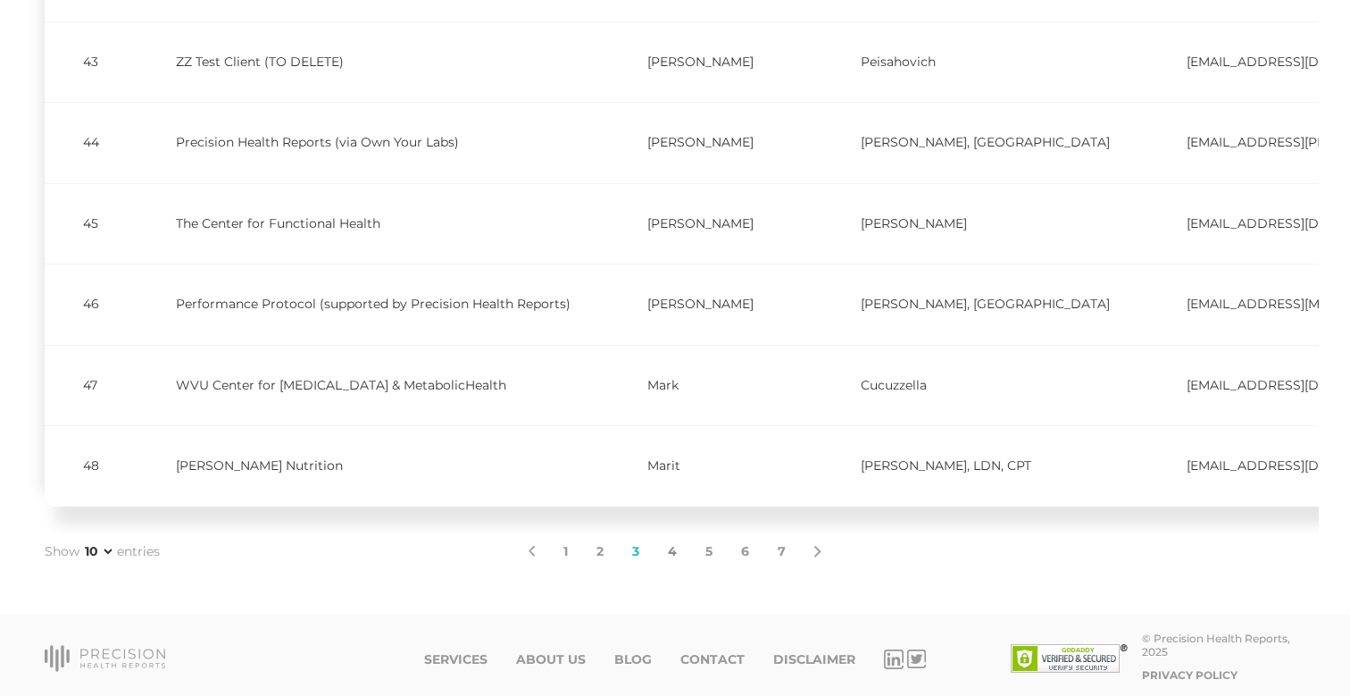
click at [678, 551] on link "4" at bounding box center [673, 552] width 38 height 38
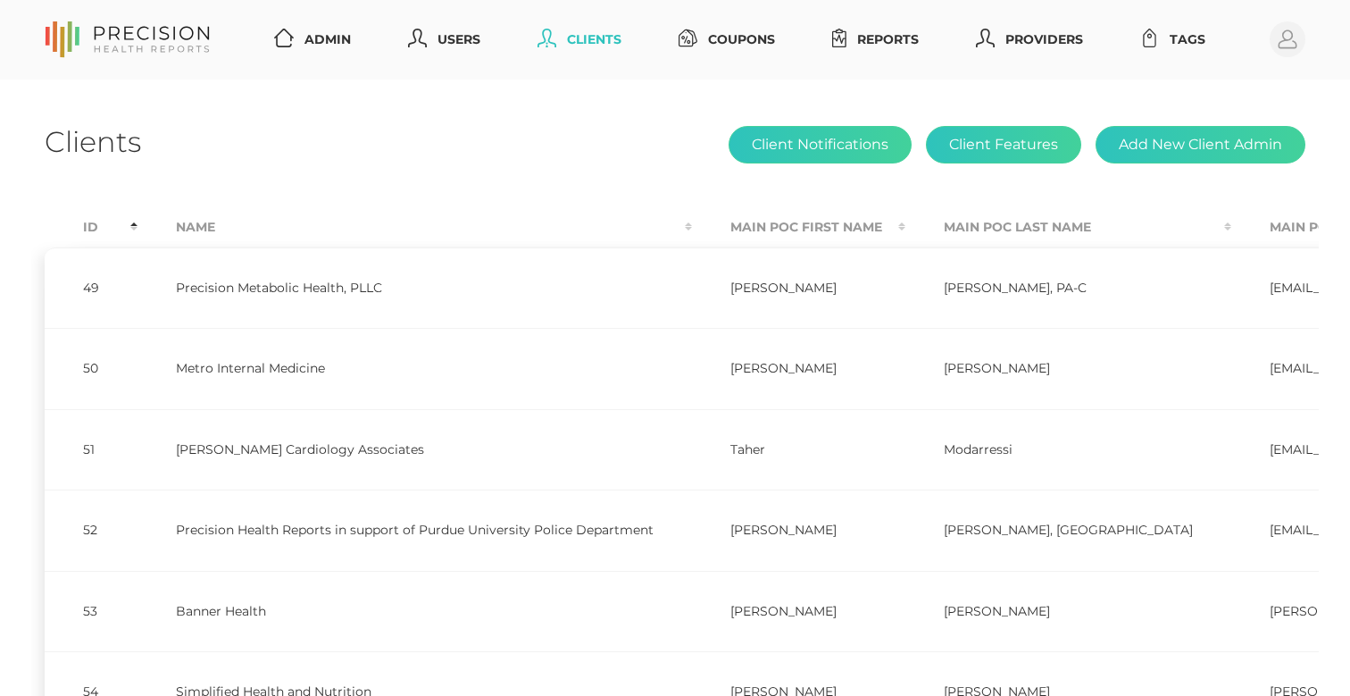
scroll to position [0, 0]
